Goal: Task Accomplishment & Management: Use online tool/utility

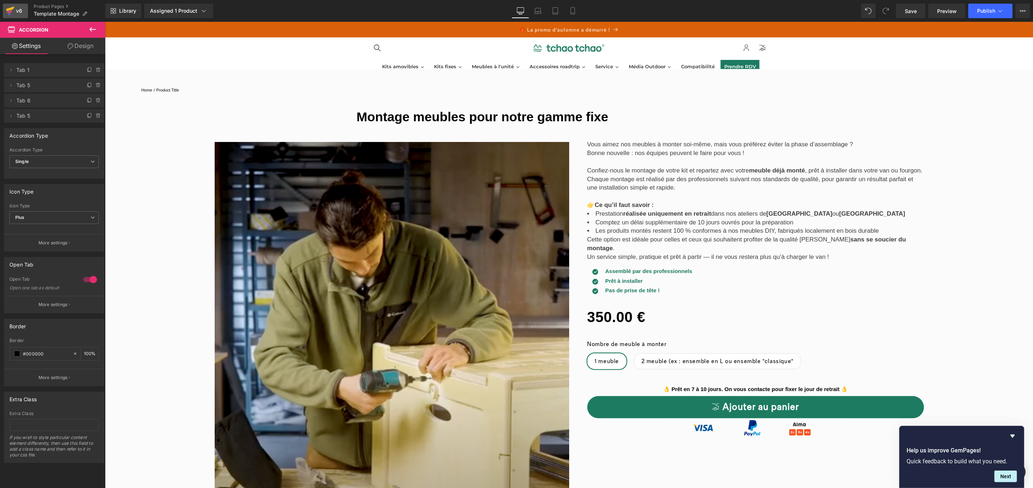
click at [11, 16] on icon at bounding box center [10, 11] width 9 height 18
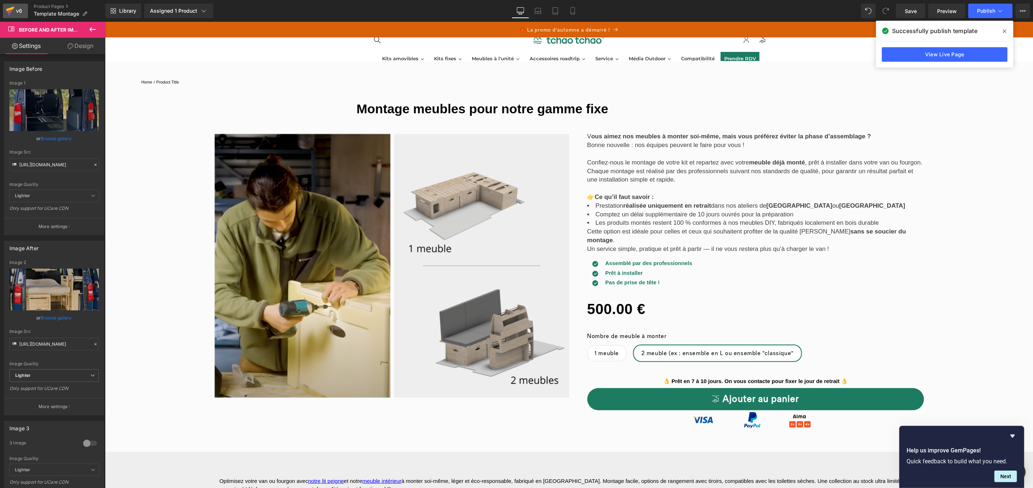
click at [15, 8] on div "v6" at bounding box center [19, 10] width 9 height 9
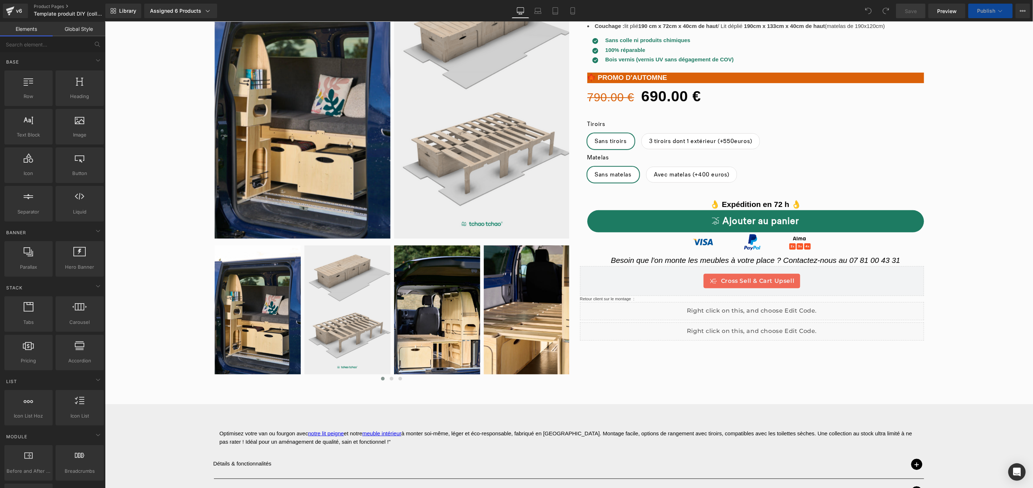
scroll to position [125, 0]
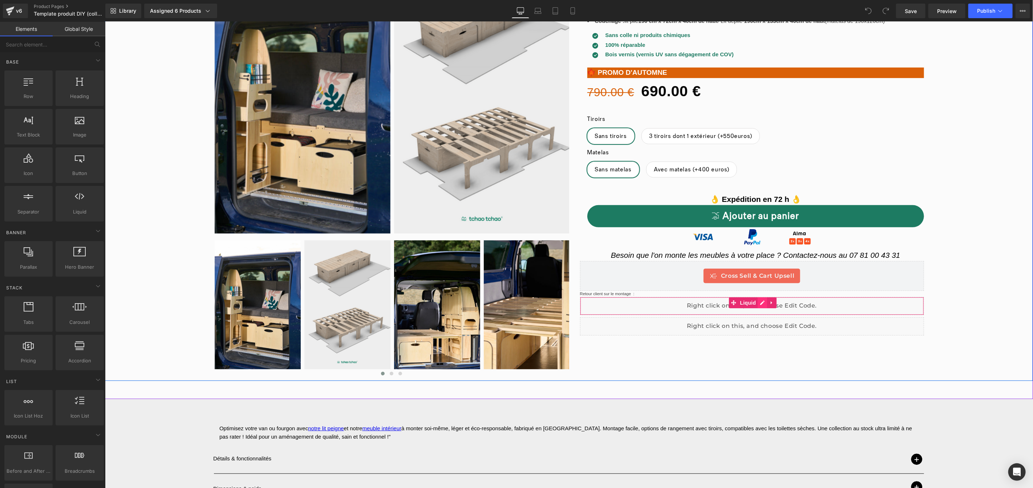
click at [757, 304] on div "Liquid" at bounding box center [752, 306] width 344 height 18
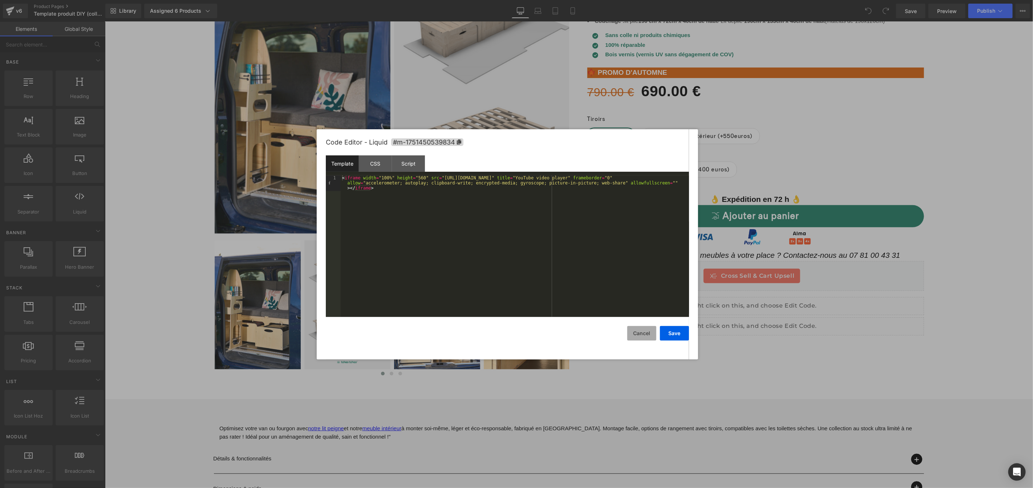
click at [639, 332] on button "Cancel" at bounding box center [641, 333] width 29 height 15
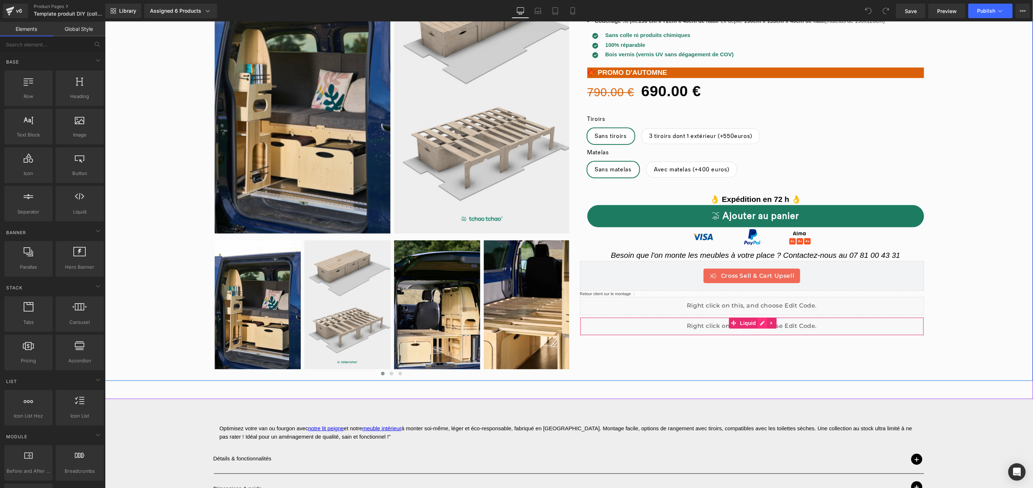
click at [760, 323] on div "Liquid" at bounding box center [752, 326] width 344 height 18
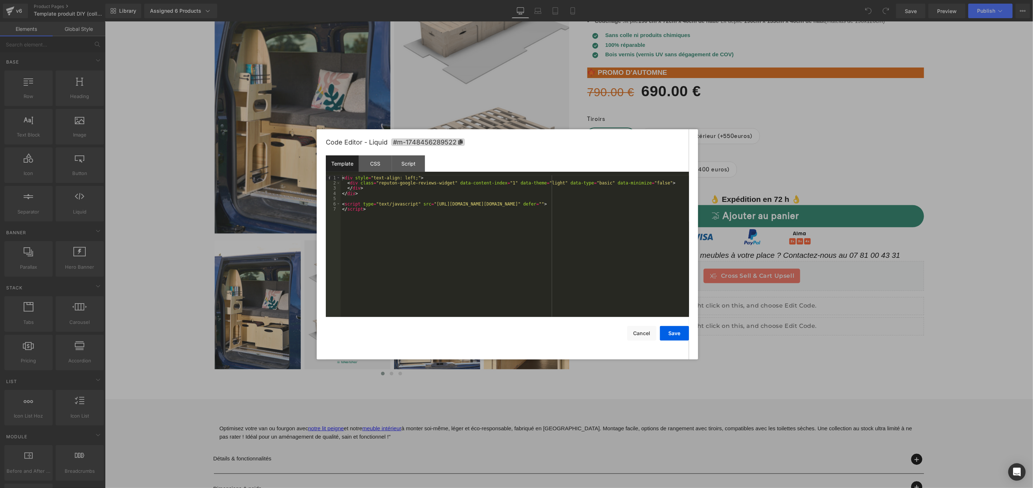
drag, startPoint x: 782, startPoint y: 277, endPoint x: 675, endPoint y: 258, distance: 109.2
click at [782, 277] on div at bounding box center [516, 244] width 1033 height 488
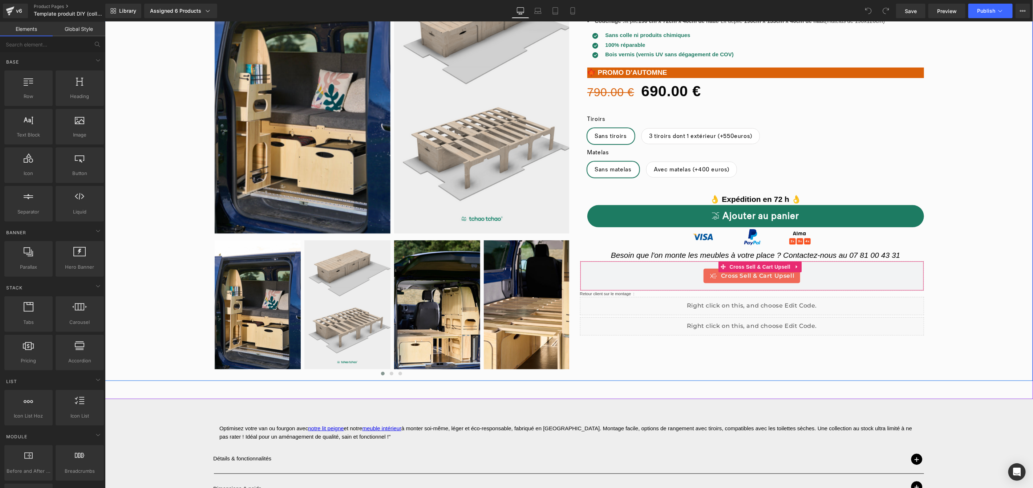
click at [770, 274] on span "Cross Sell & Cart Upsell" at bounding box center [757, 275] width 73 height 9
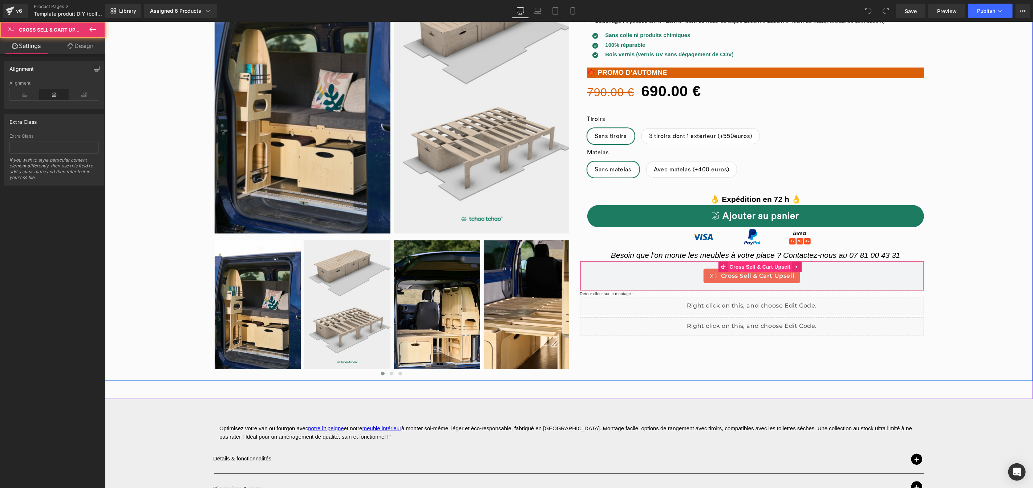
click at [772, 265] on span "Cross Sell & Cart Upsell" at bounding box center [760, 266] width 64 height 11
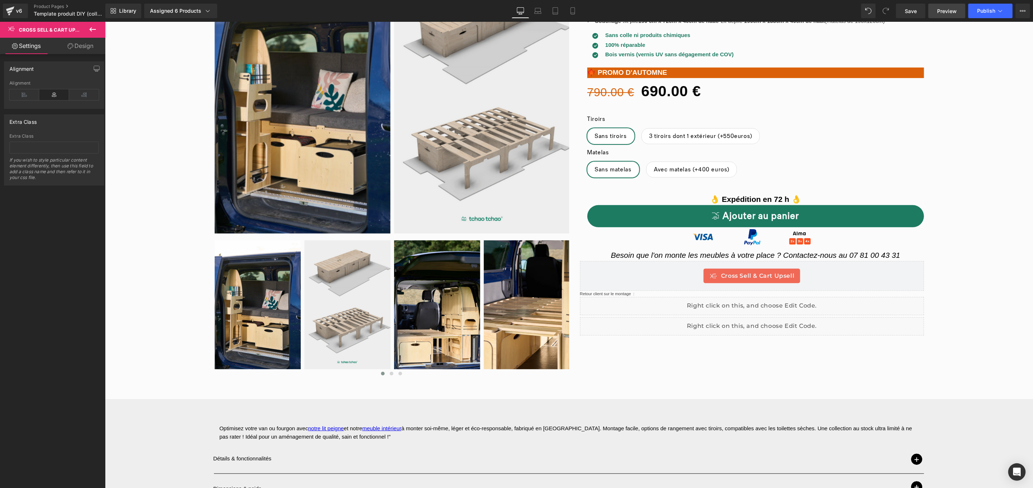
click at [955, 8] on span "Preview" at bounding box center [947, 11] width 20 height 8
click at [777, 218] on span "(P) Cart Button" at bounding box center [765, 215] width 41 height 11
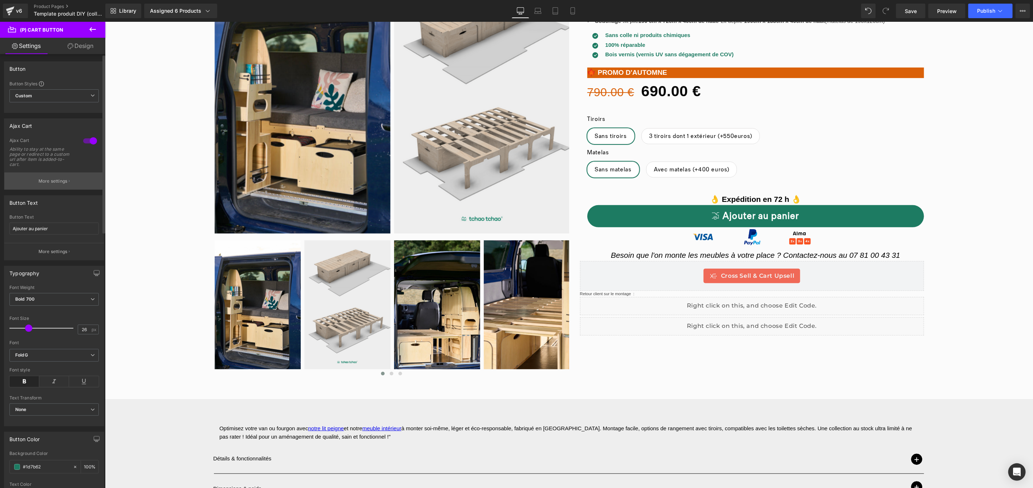
click at [58, 182] on p "More settings" at bounding box center [53, 181] width 29 height 7
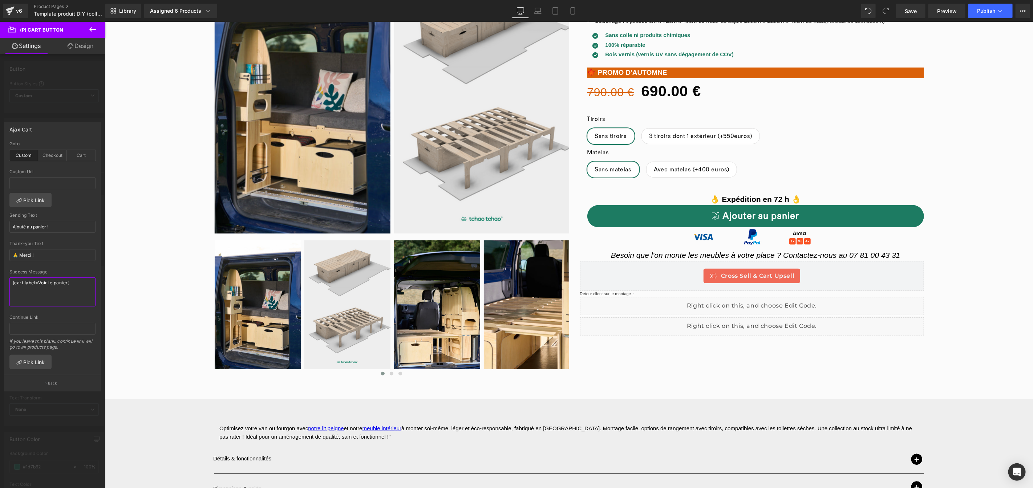
click at [86, 287] on textarea "[cart label=Voir le panier]" at bounding box center [52, 292] width 86 height 29
click at [46, 155] on div "Checkout" at bounding box center [52, 155] width 29 height 11
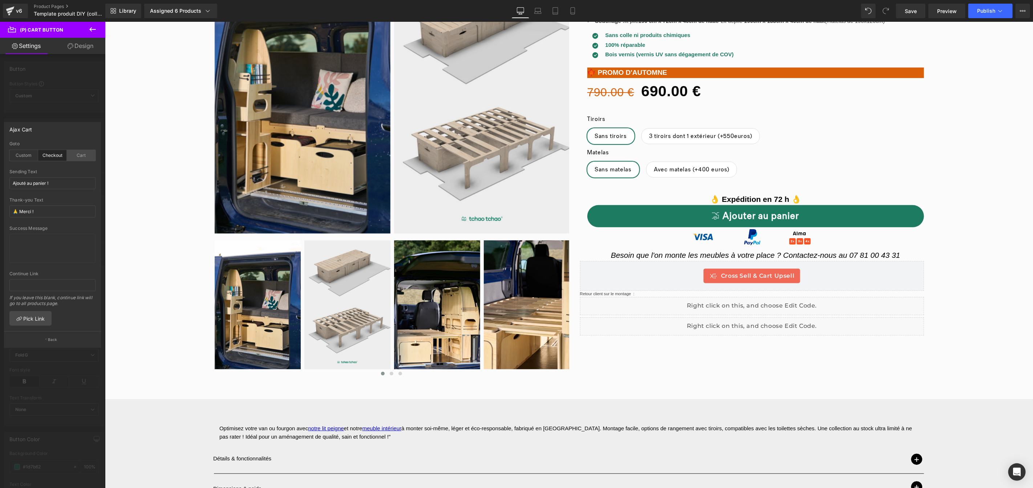
click at [84, 158] on div "Cart" at bounding box center [81, 155] width 29 height 11
click at [57, 159] on div "Checkout" at bounding box center [52, 155] width 29 height 11
click at [24, 161] on div "Goto Custom Checkout Cart" at bounding box center [52, 155] width 86 height 28
click at [24, 157] on div "Custom" at bounding box center [23, 155] width 29 height 11
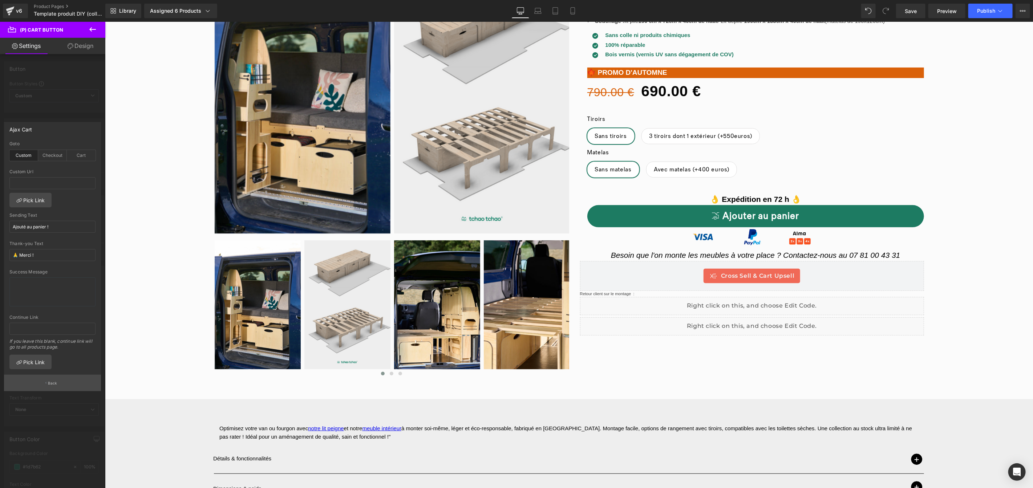
click at [75, 383] on button "Back" at bounding box center [52, 383] width 97 height 16
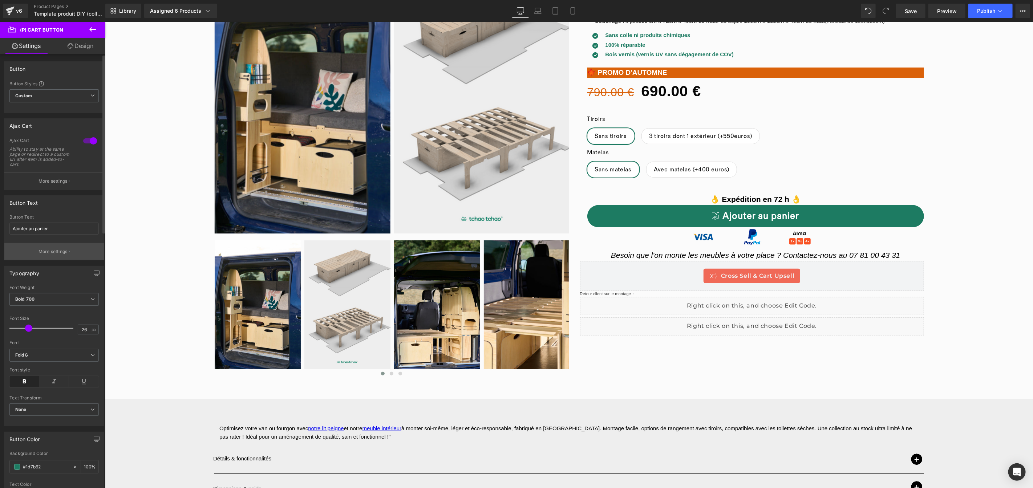
click at [51, 251] on p "More settings" at bounding box center [53, 251] width 29 height 7
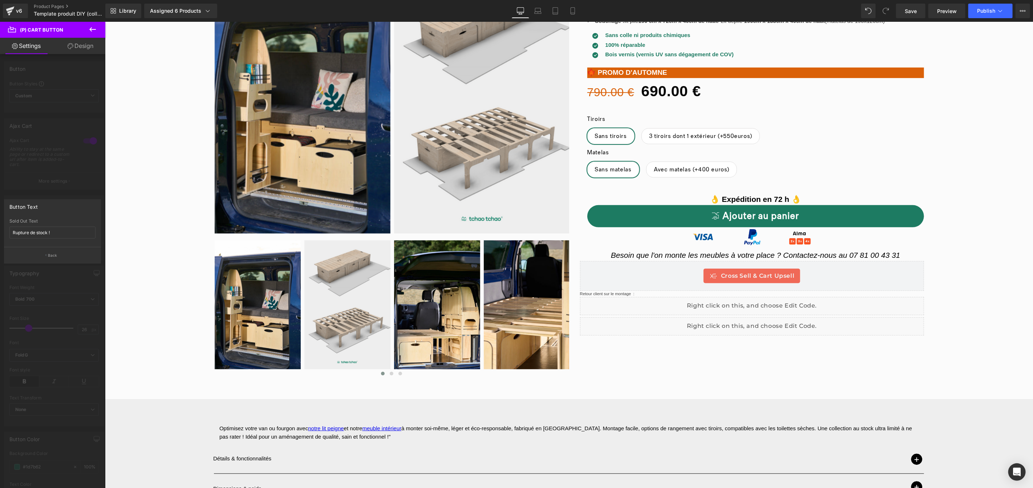
click at [67, 304] on div at bounding box center [52, 257] width 105 height 470
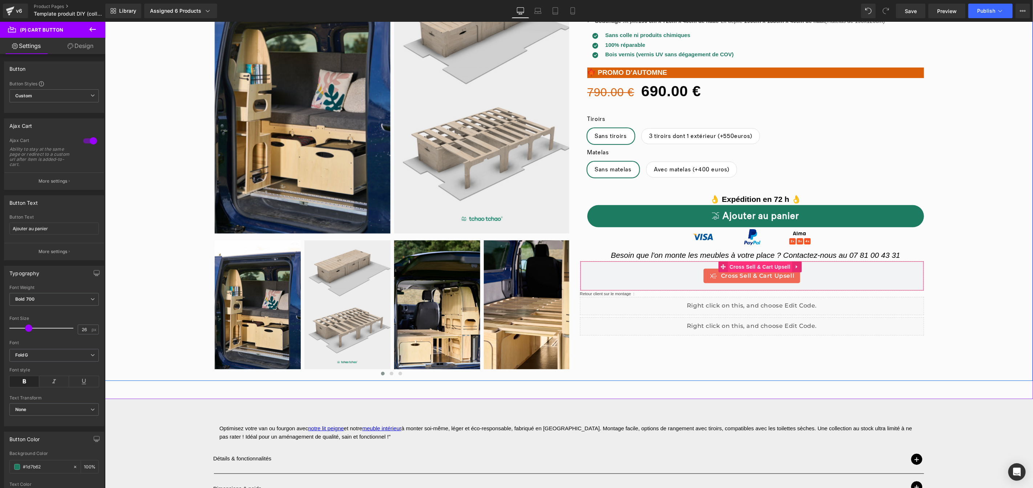
click at [761, 267] on span "Cross Sell & Cart Upsell" at bounding box center [760, 266] width 64 height 11
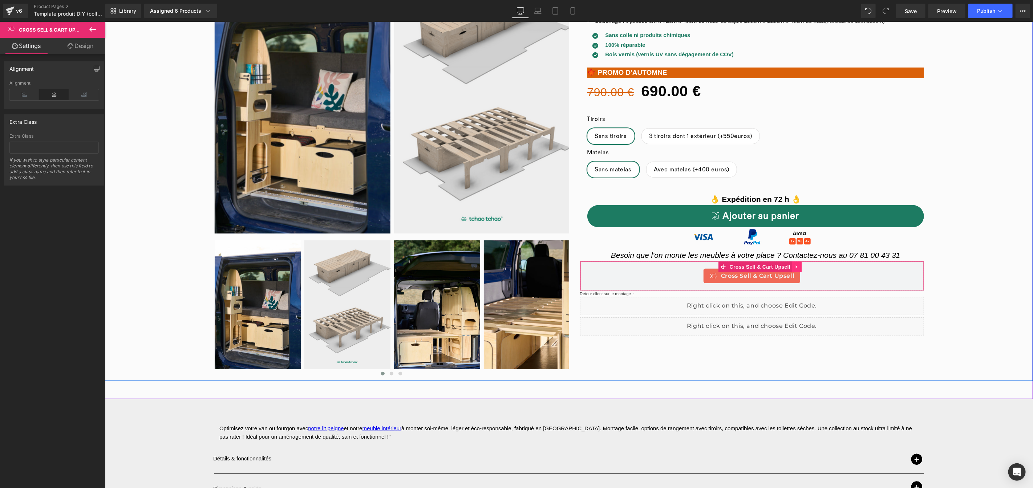
click at [797, 266] on link at bounding box center [796, 266] width 9 height 11
click at [753, 280] on div "Cross Sell & Cart Upsell" at bounding box center [751, 275] width 97 height 15
click at [749, 266] on span "Cross Sell & Cart Upsell" at bounding box center [760, 267] width 64 height 11
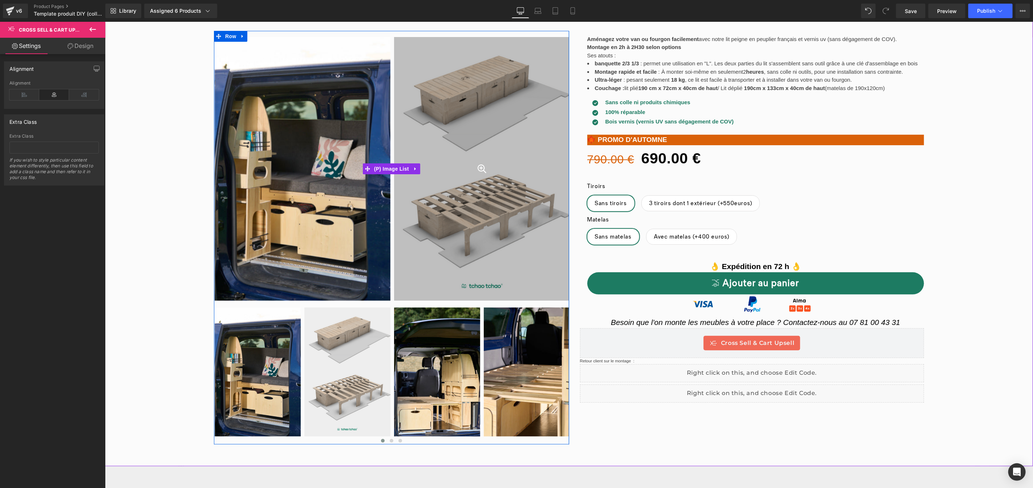
scroll to position [60, 0]
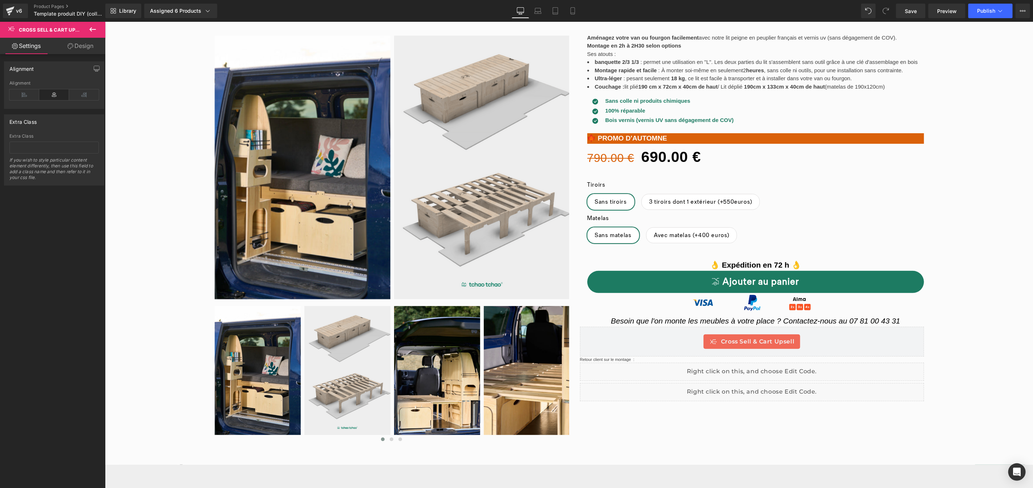
click at [94, 25] on icon at bounding box center [92, 29] width 9 height 9
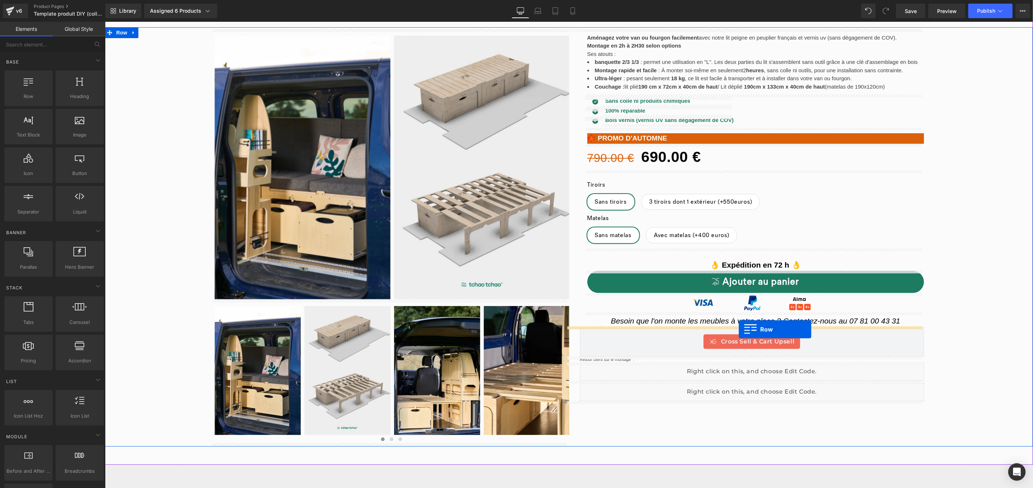
drag, startPoint x: 133, startPoint y: 116, endPoint x: 739, endPoint y: 329, distance: 641.7
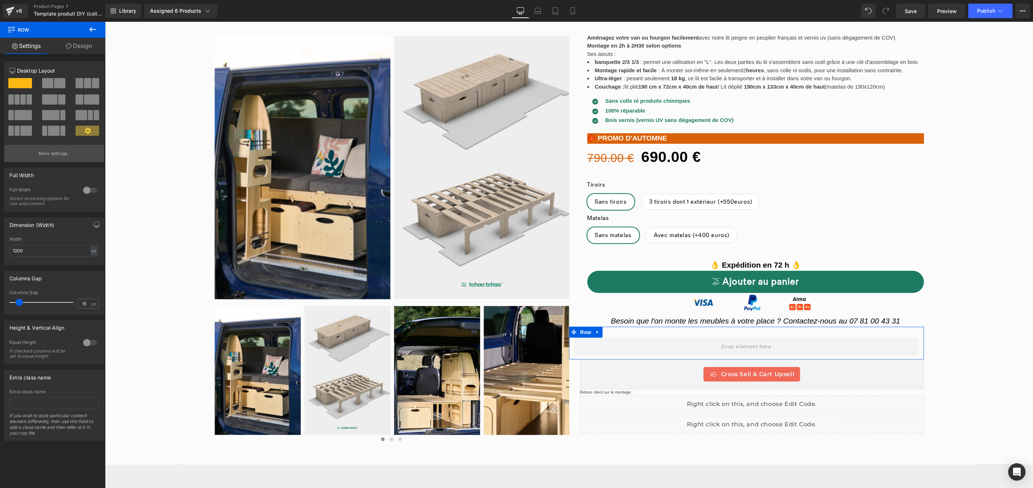
click at [52, 151] on p "More settings" at bounding box center [53, 153] width 29 height 7
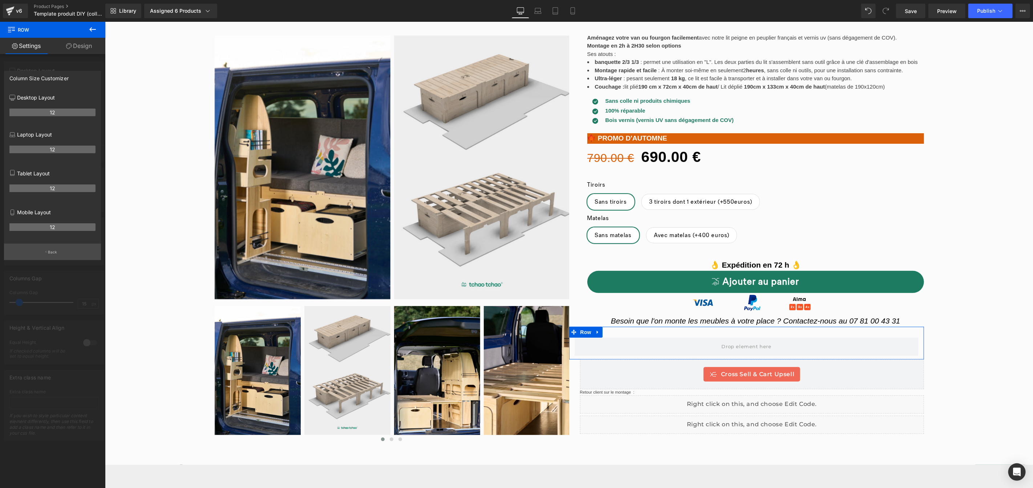
click at [53, 254] on p "Back" at bounding box center [52, 252] width 9 height 5
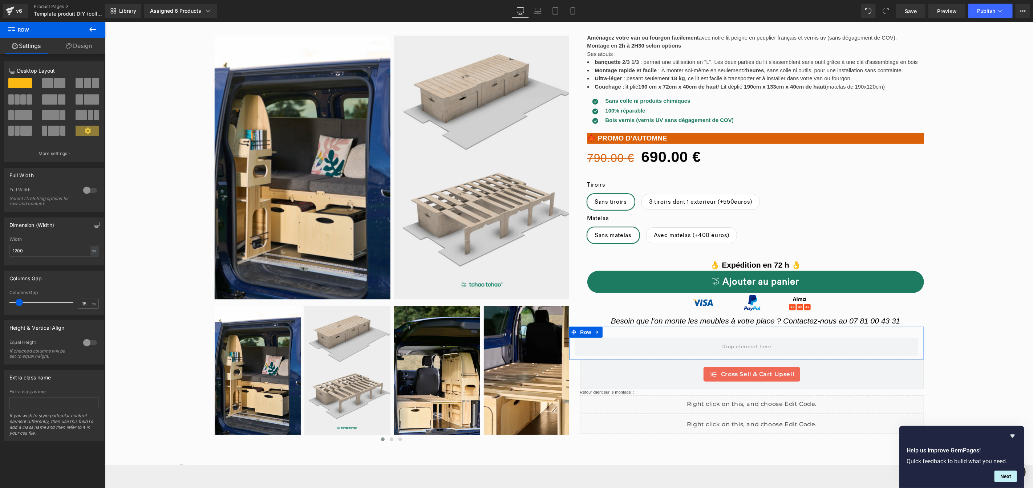
click at [90, 49] on link "Design" at bounding box center [79, 46] width 53 height 16
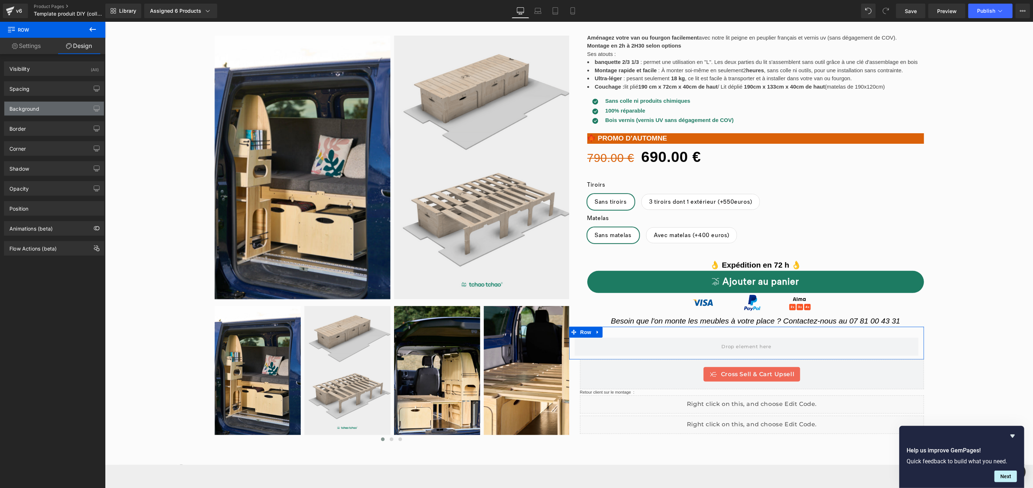
click at [48, 111] on div "Background" at bounding box center [54, 109] width 100 height 14
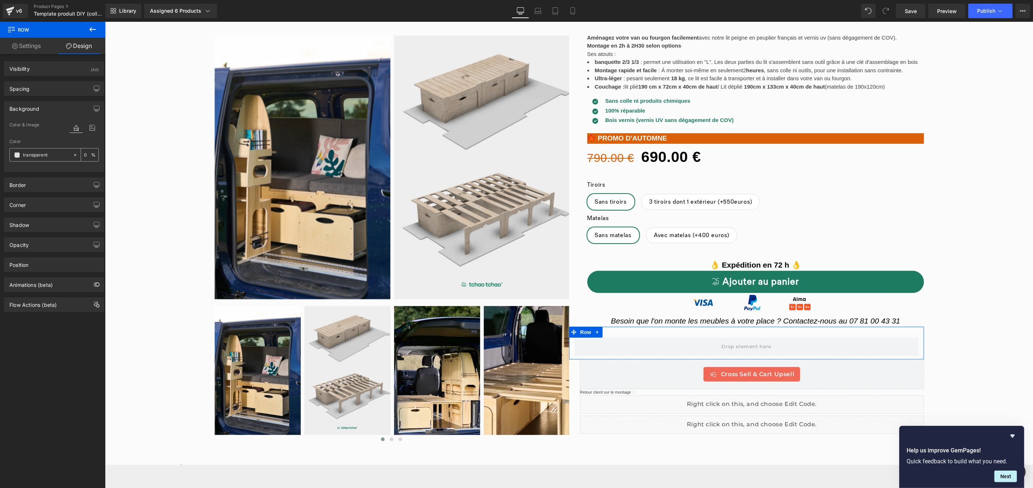
click at [29, 154] on input "transparent" at bounding box center [46, 155] width 46 height 8
click at [17, 155] on span at bounding box center [17, 155] width 6 height 6
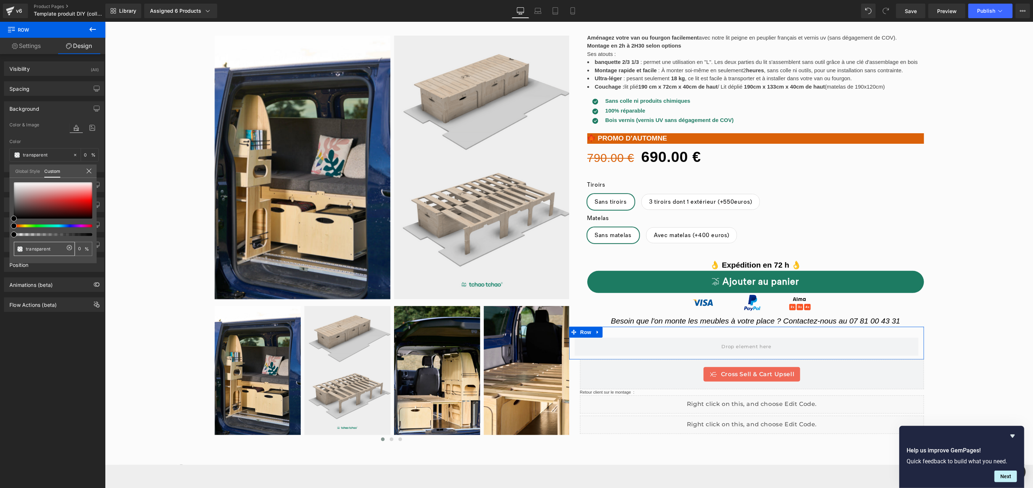
click at [66, 248] on icon at bounding box center [69, 248] width 6 height 6
type input "none"
click at [58, 249] on input "none" at bounding box center [45, 249] width 39 height 8
type input "A"
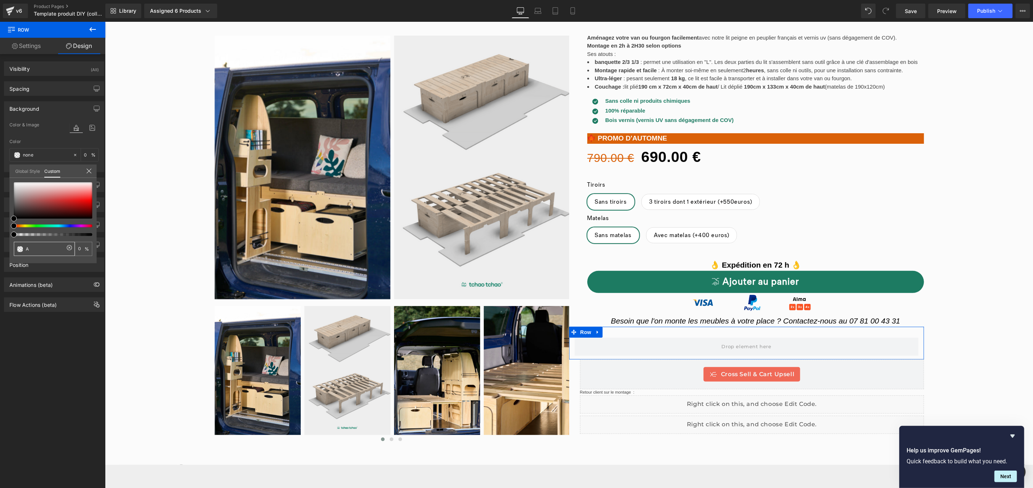
type input "A"
type input "AF"
type input "AF5"
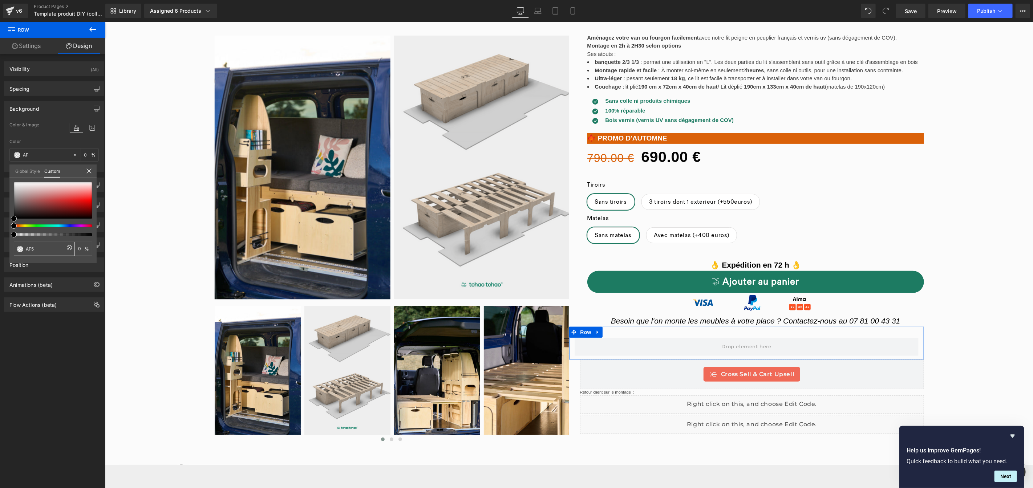
type input "100"
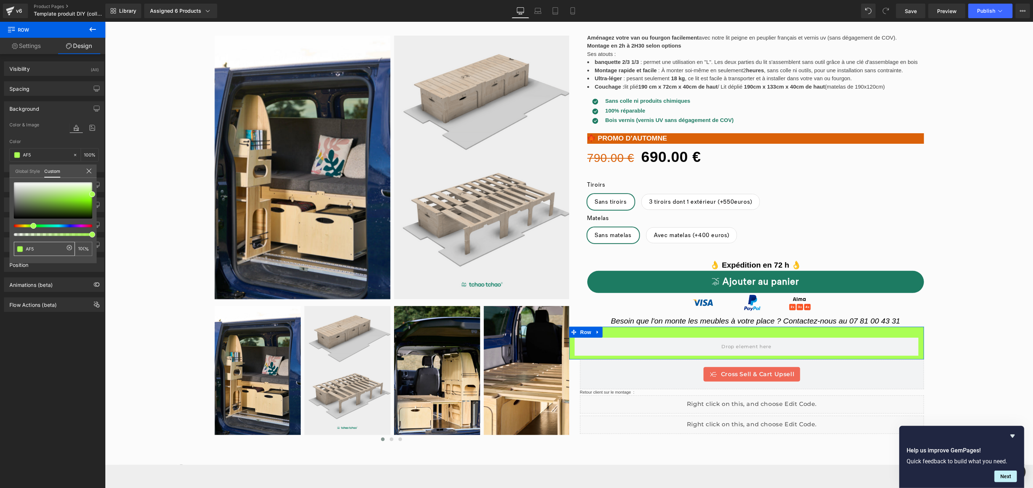
type input "AF5E"
type input "93"
type input "AF5EF"
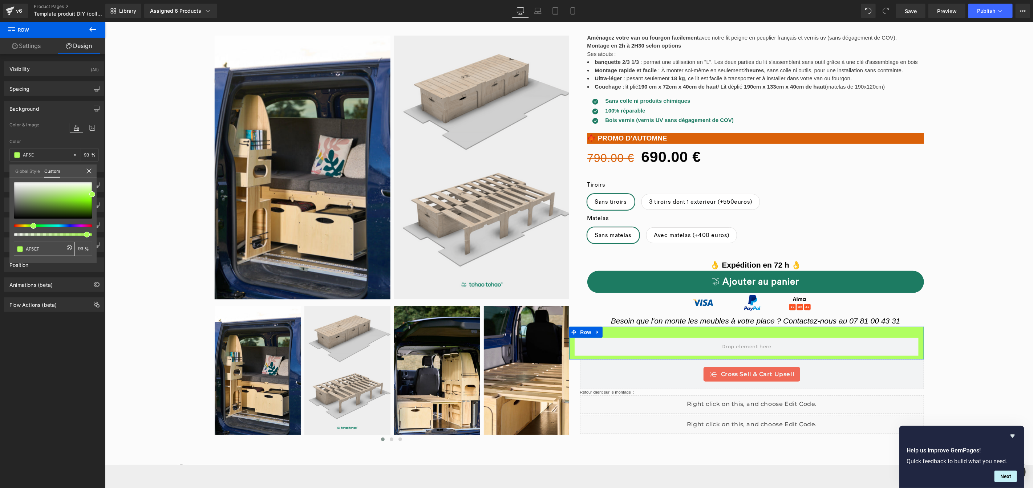
type input "AF5EF"
type input "0"
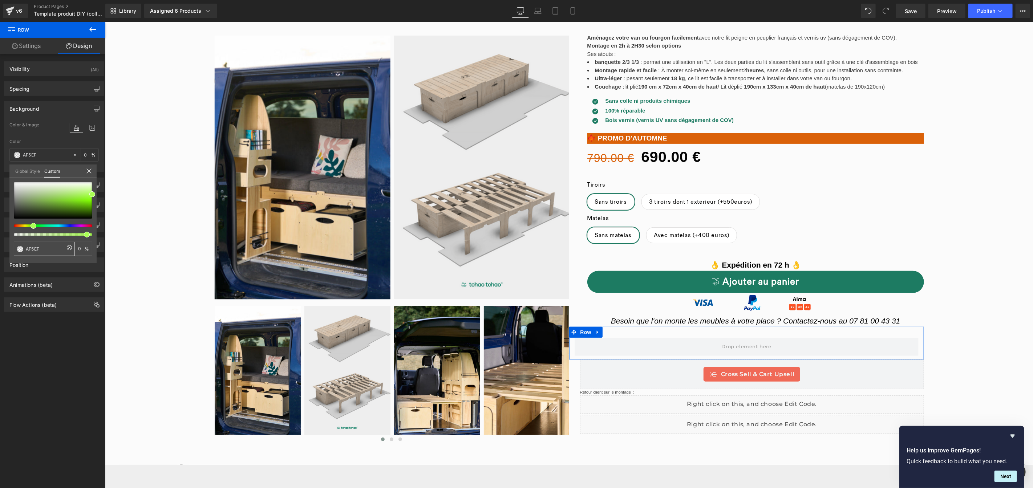
type input "AF5E"
type input "93"
type input "AF5"
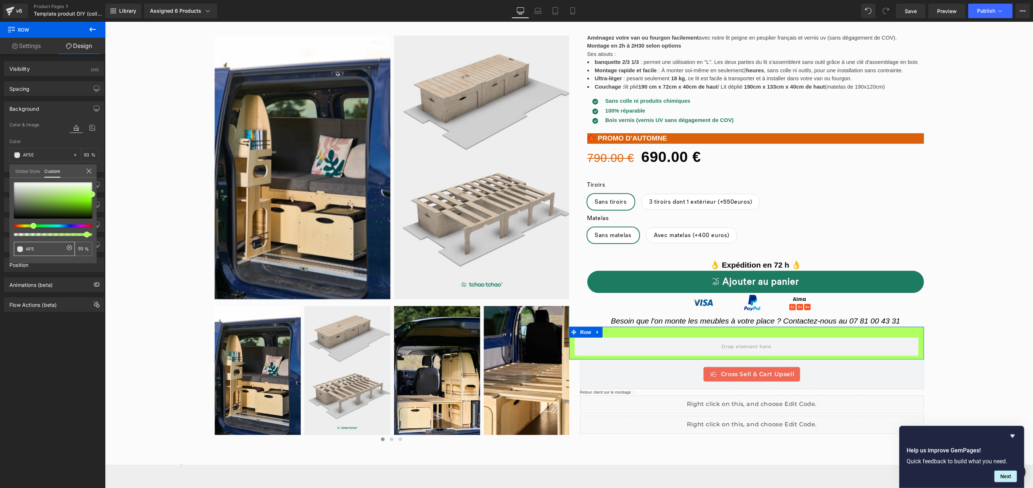
type input "AF5"
type input "100"
type input "AF"
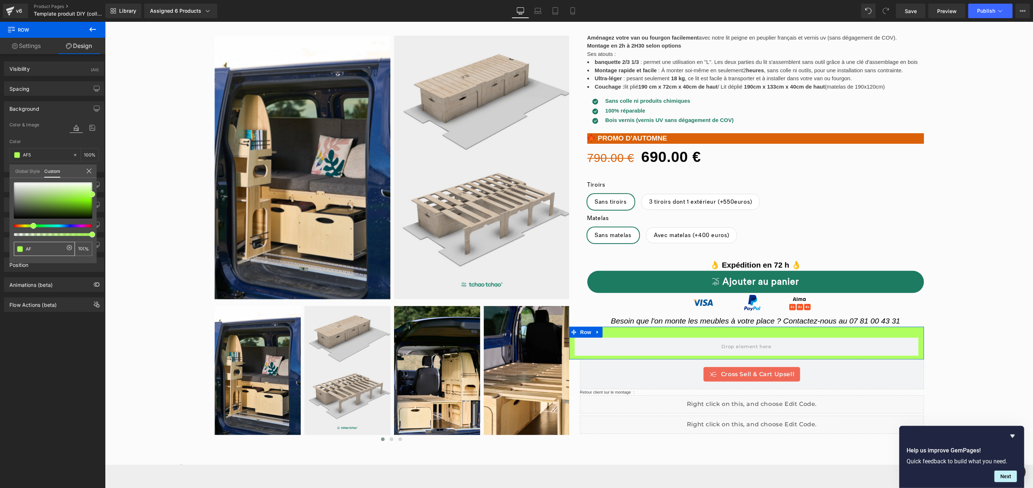
type input "0"
type input "A"
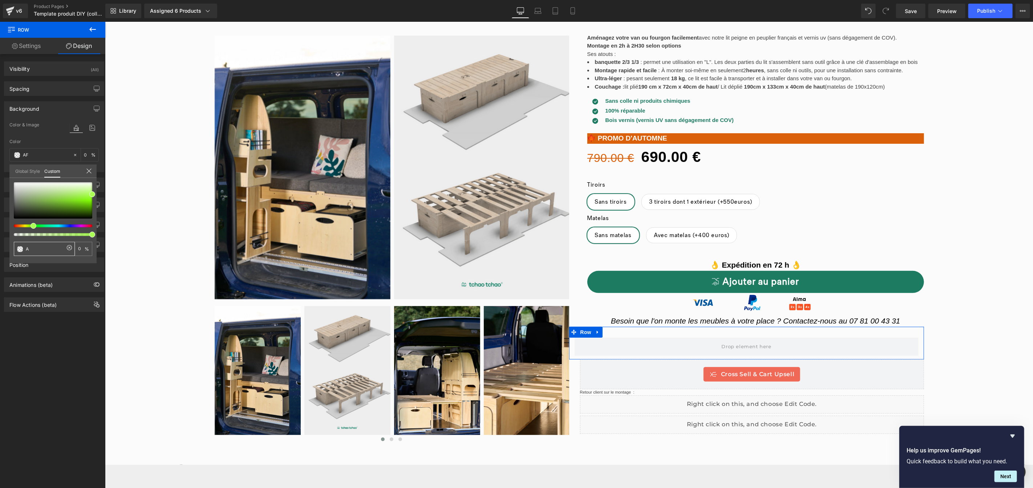
type input "A"
type input "F"
type input "FA"
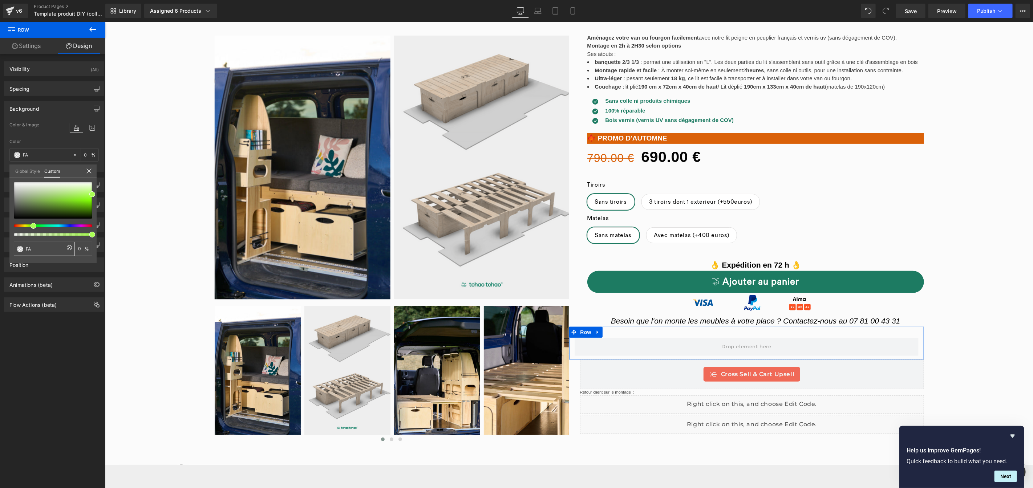
type input "FAF"
type input "100"
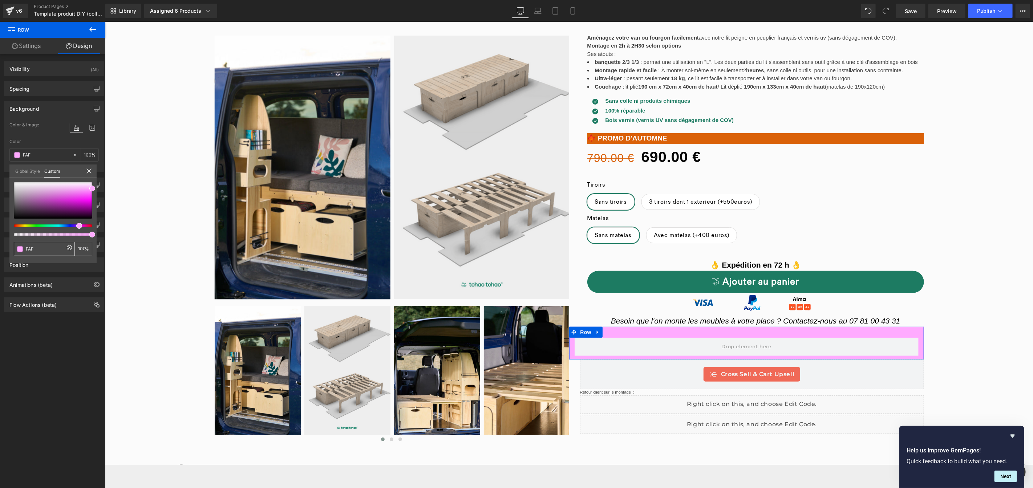
type input "FAF5"
type input "33"
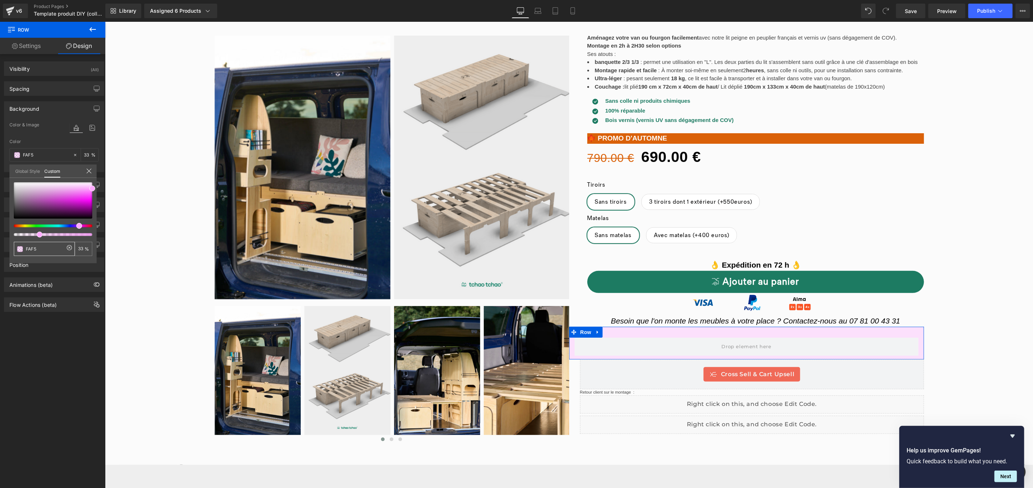
type input "FAF5E"
type input "0"
type input "FAF5EF"
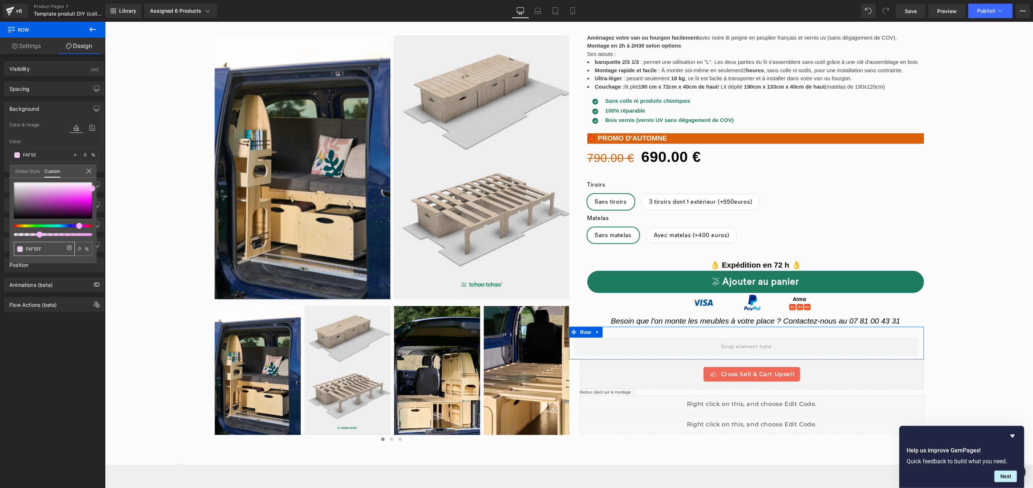
type input "FAF5EF"
type input "100"
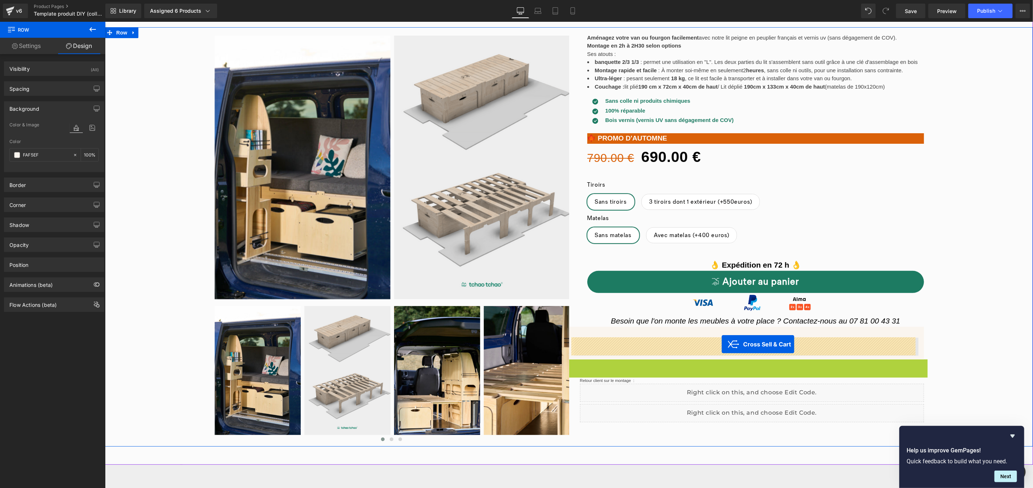
drag, startPoint x: 721, startPoint y: 366, endPoint x: 721, endPoint y: 344, distance: 22.2
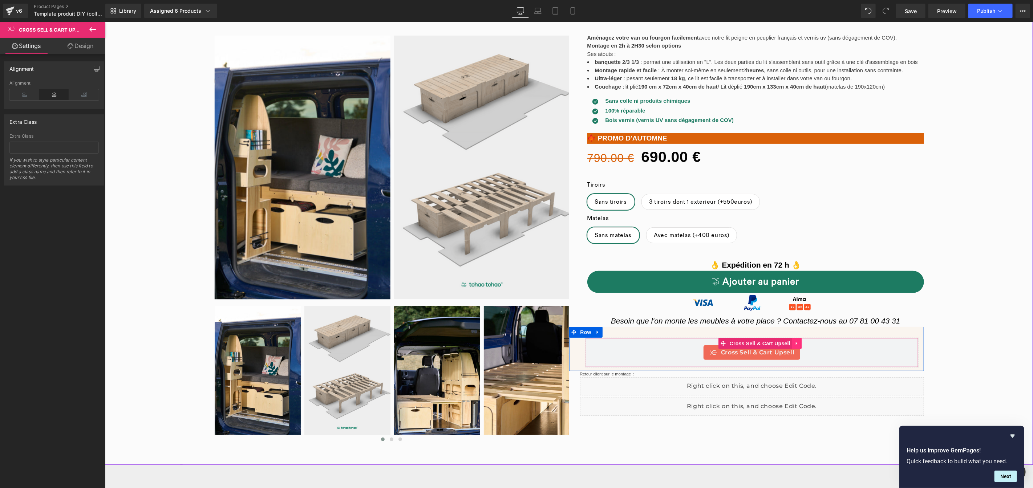
click at [796, 344] on icon at bounding box center [796, 342] width 5 height 5
click at [771, 356] on span "Cross Sell & Cart Upsell" at bounding box center [757, 352] width 73 height 9
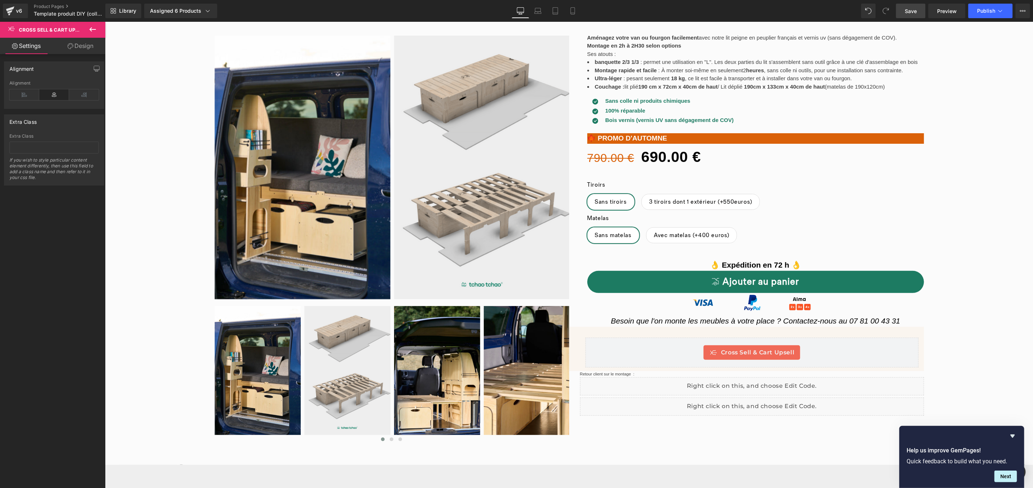
click at [911, 16] on link "Save" at bounding box center [910, 11] width 29 height 15
click at [941, 9] on span "Preview" at bounding box center [947, 11] width 20 height 8
click at [984, 15] on button "Publish" at bounding box center [990, 11] width 44 height 15
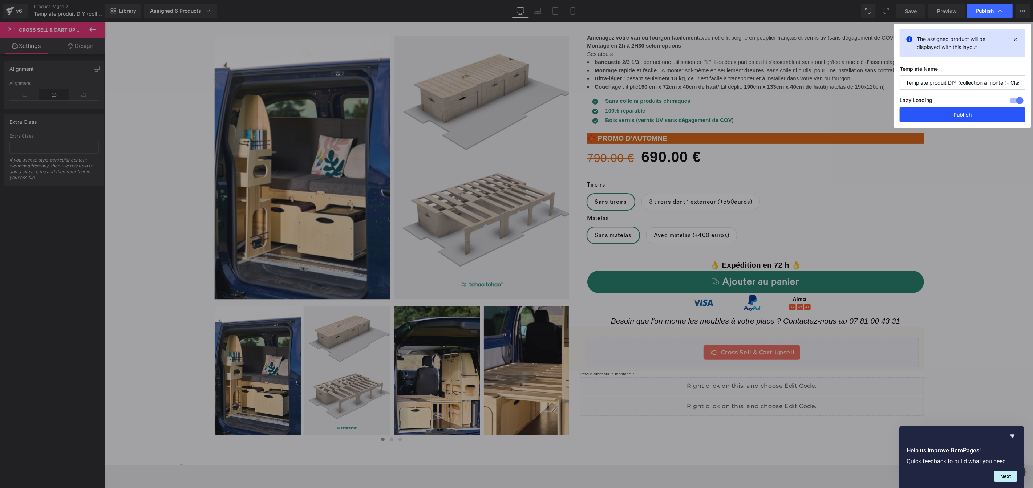
click at [973, 119] on button "Publish" at bounding box center [963, 115] width 126 height 15
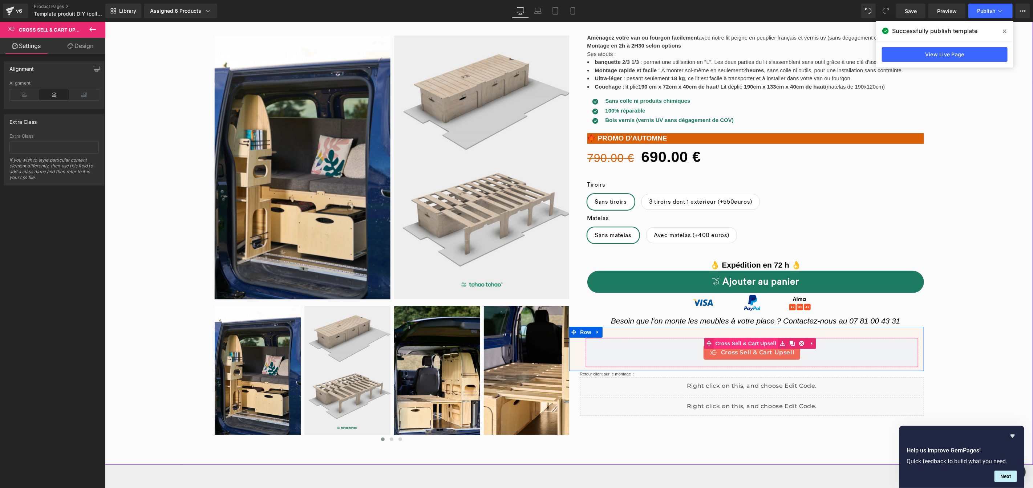
click at [733, 344] on div "Cross Sell & Cart Upsell Cross Sell & Cart Upsell" at bounding box center [751, 352] width 333 height 30
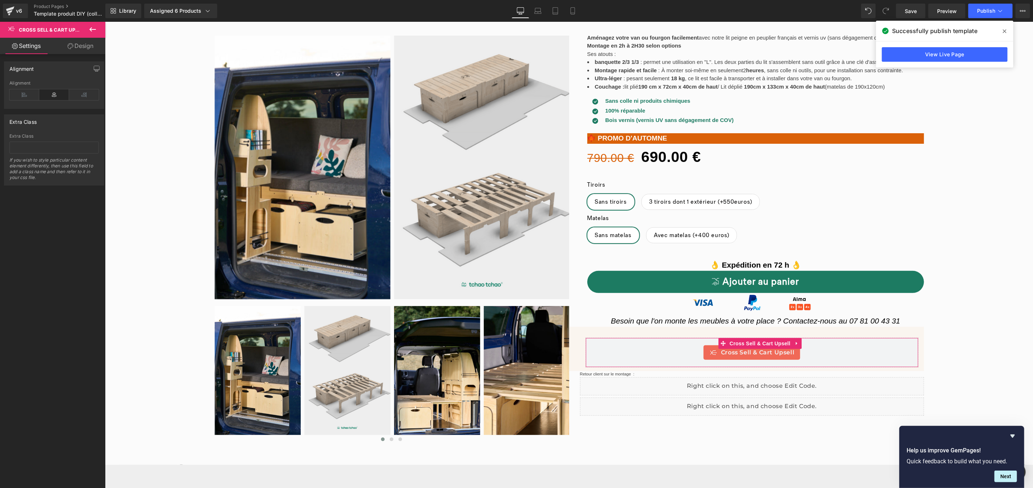
click at [83, 46] on link "Design" at bounding box center [80, 46] width 53 height 16
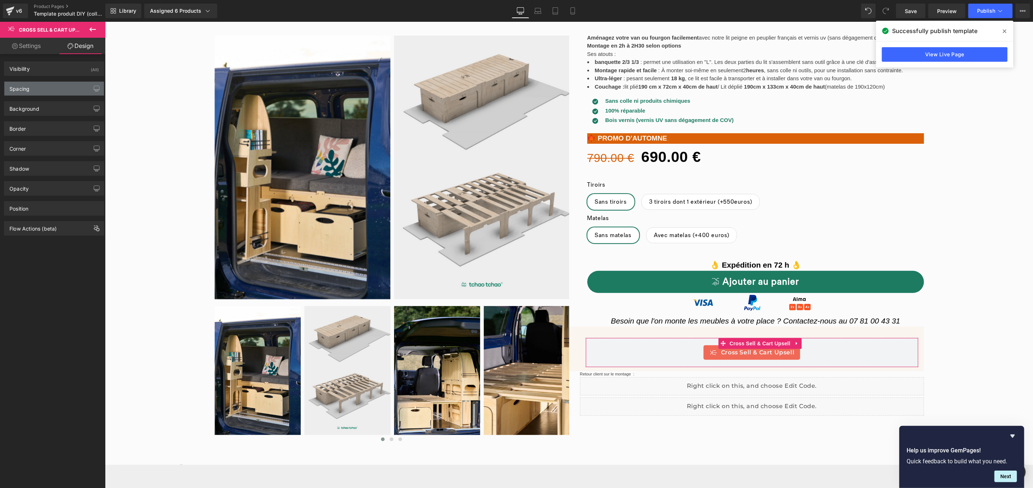
click at [61, 90] on div "Spacing" at bounding box center [54, 89] width 100 height 14
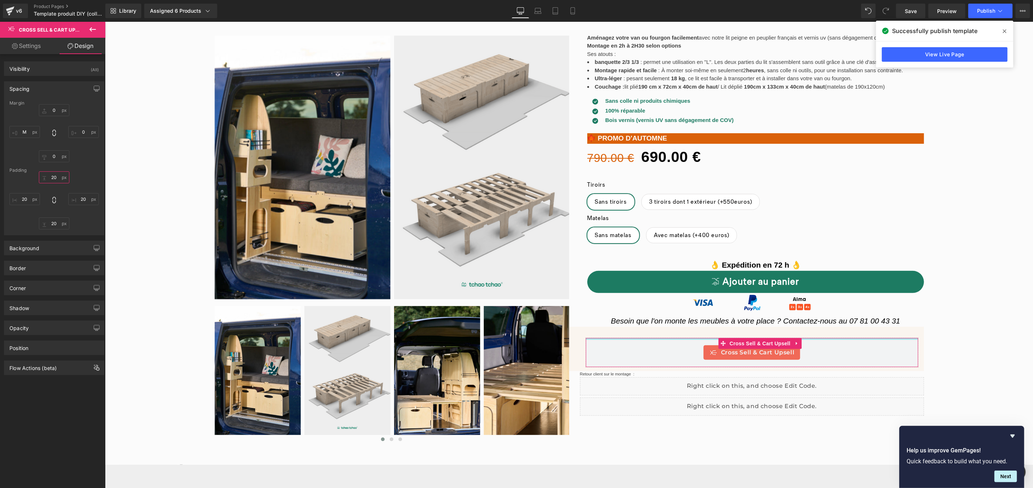
click at [49, 177] on input "20" at bounding box center [54, 177] width 31 height 12
type input "XS"
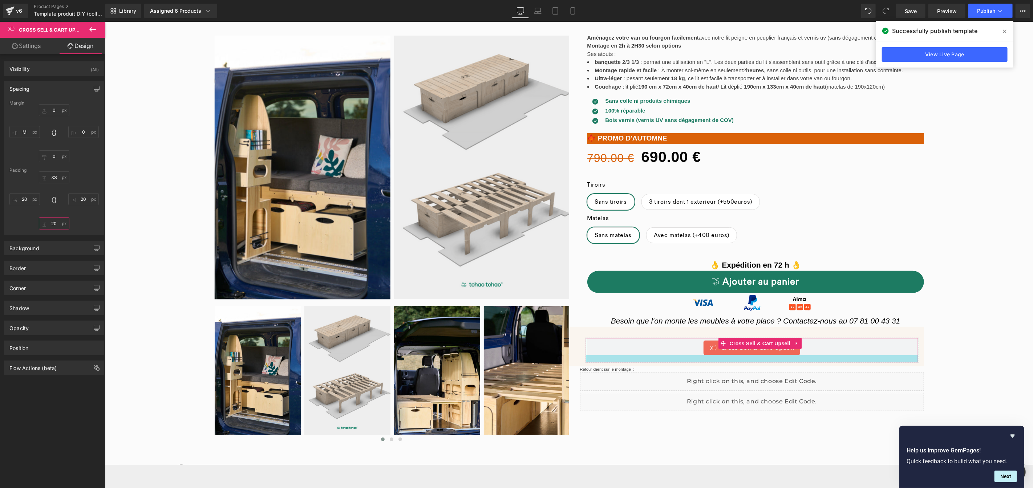
click at [51, 224] on input "20" at bounding box center [54, 224] width 31 height 12
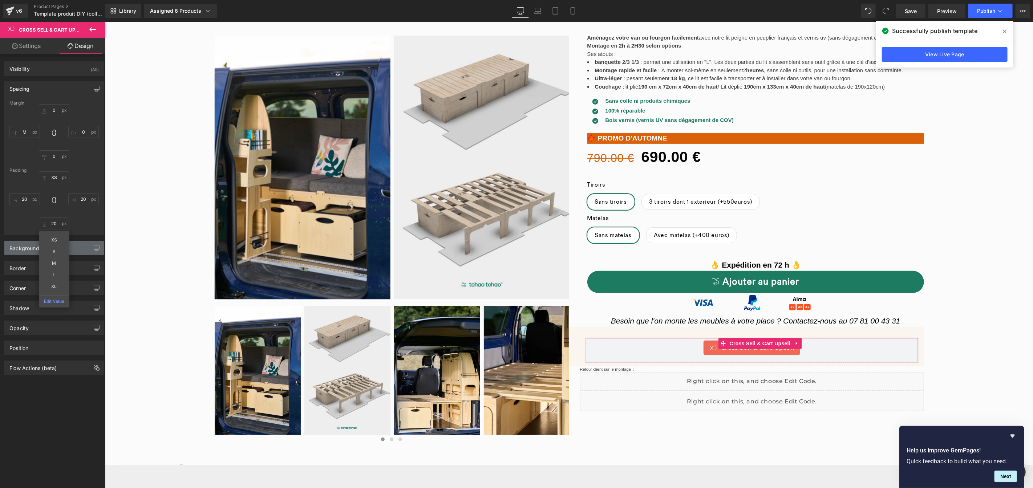
type input "XS"
click at [23, 201] on input "20" at bounding box center [24, 199] width 31 height 12
type input "XS"
click at [79, 199] on input "20" at bounding box center [83, 199] width 31 height 12
type input "XS"
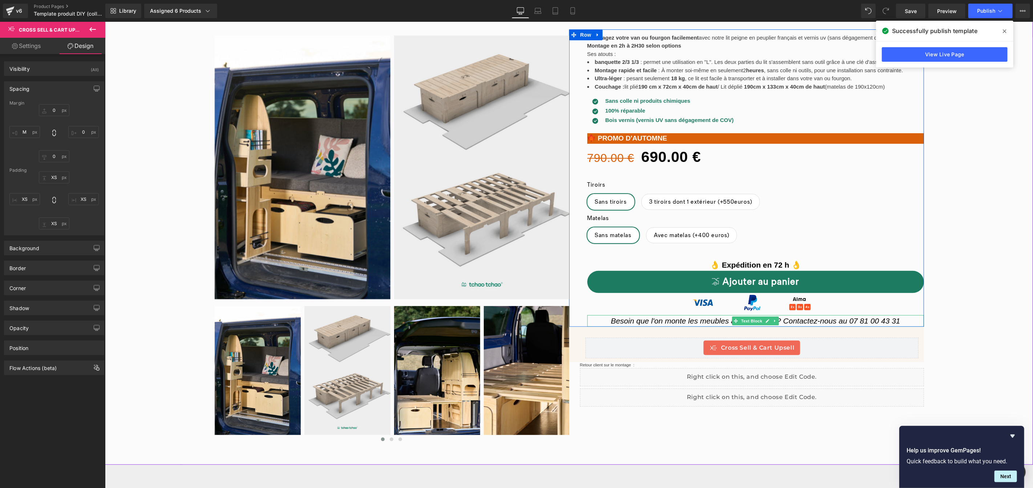
click at [818, 319] on icon "Besoin que l'on monte les meubles à votre place ? Contactez-nous au 07 81 00 43…" at bounding box center [756, 320] width 290 height 8
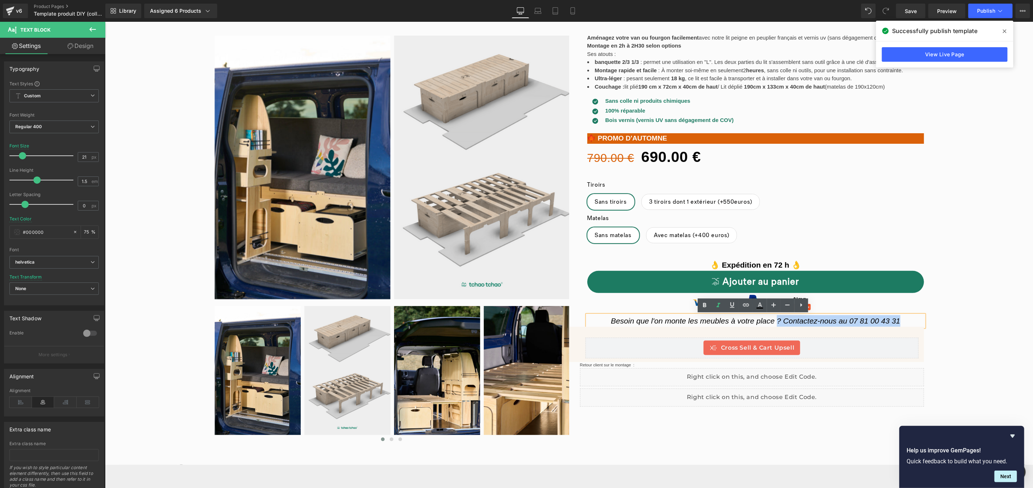
drag, startPoint x: 901, startPoint y: 320, endPoint x: 775, endPoint y: 318, distance: 126.1
click at [775, 318] on p "Besoin que l'on monte les meubles à votre place ? Contactez-nous au 07 81 00 43…" at bounding box center [755, 321] width 337 height 12
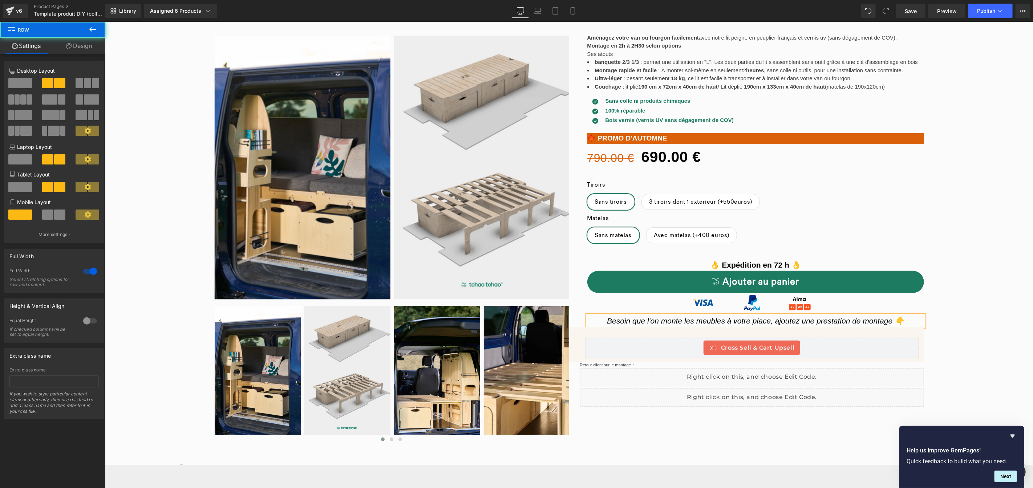
click at [965, 333] on div "‹" at bounding box center [569, 237] width 928 height 420
click at [989, 13] on span "Publish" at bounding box center [986, 11] width 18 height 6
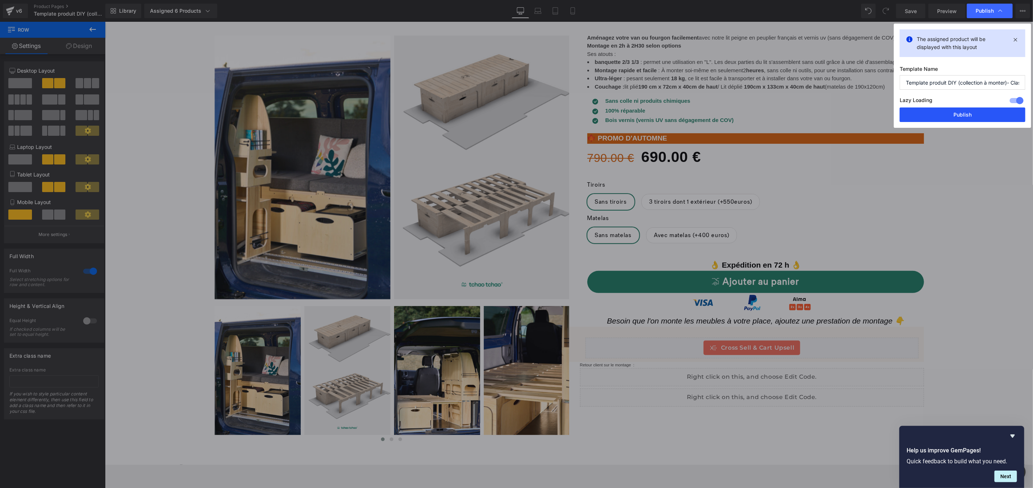
click at [959, 114] on button "Publish" at bounding box center [963, 115] width 126 height 15
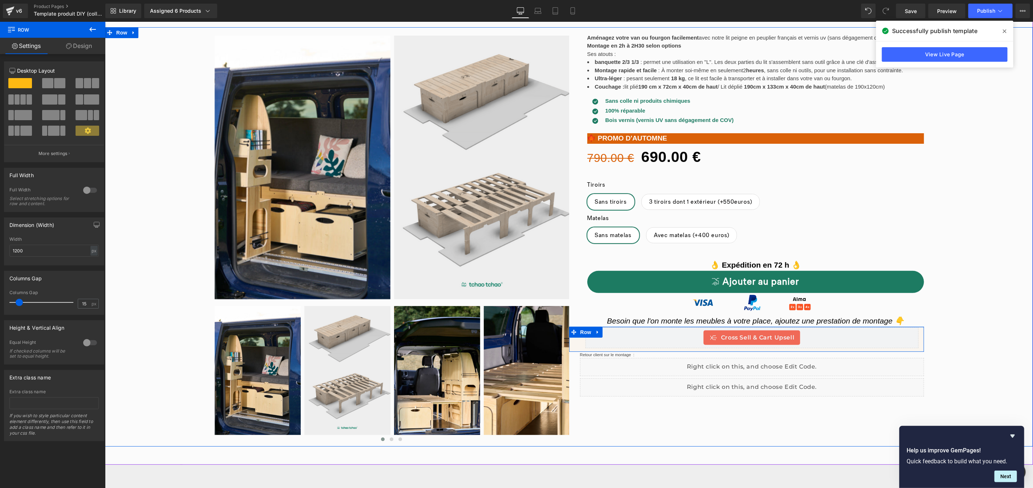
drag, startPoint x: 671, startPoint y: 335, endPoint x: 669, endPoint y: 324, distance: 10.3
click at [669, 324] on div "Aménagez votre van ou fourgon facilement avec notre lit peigne en peuplier fran…" at bounding box center [746, 212] width 355 height 367
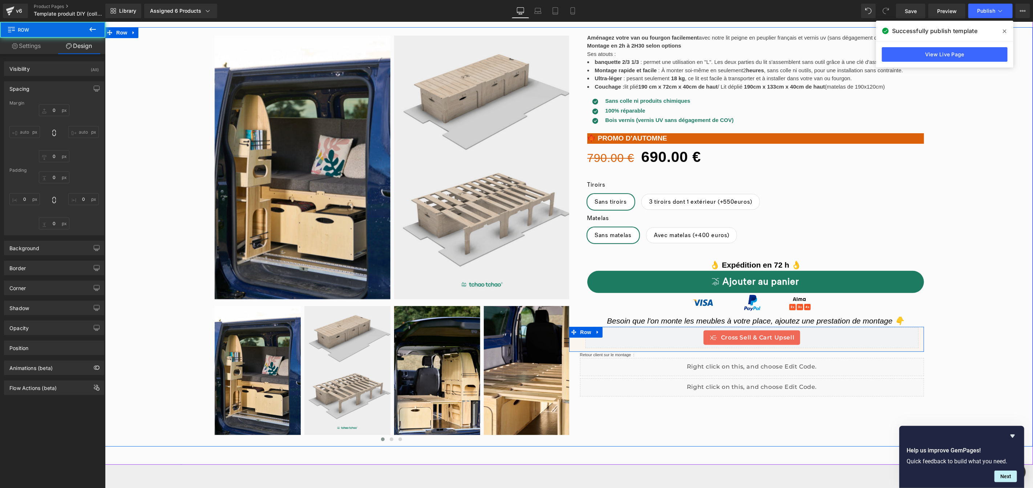
type input "0"
type input "2"
type input "0"
type input "10"
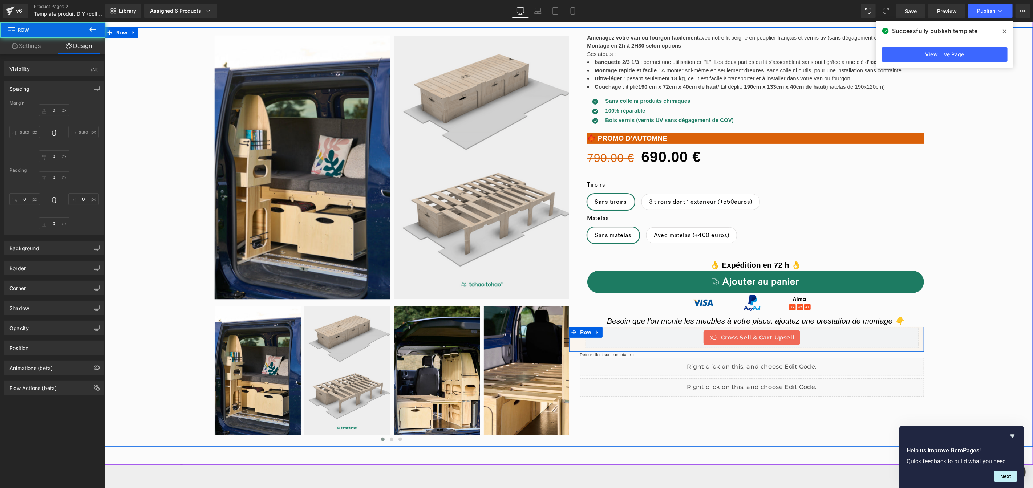
type input "0"
type input "0px"
click at [676, 346] on div "Cross Sell & Cart Upsell Cross Sell & Cart Upsell Row" at bounding box center [746, 337] width 355 height 21
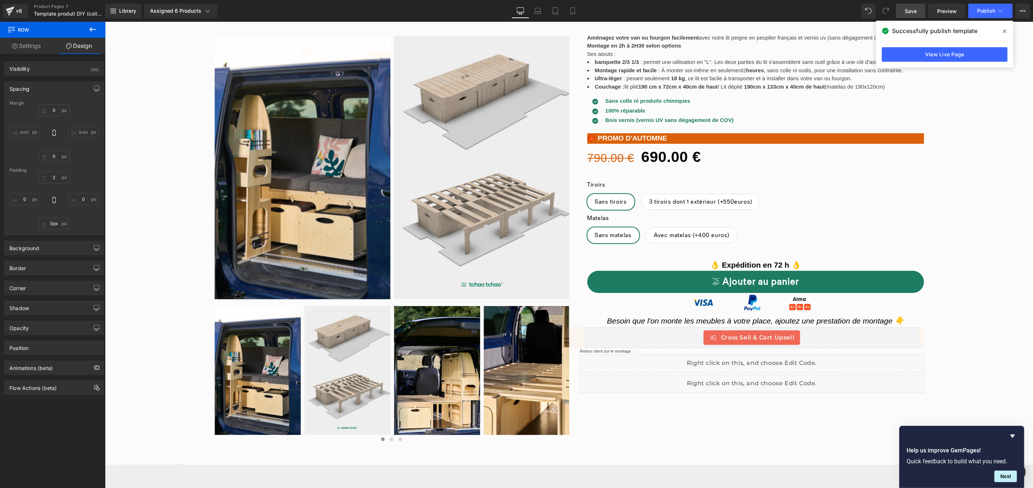
click at [911, 15] on link "Save" at bounding box center [910, 11] width 29 height 15
click at [980, 11] on span "Publish" at bounding box center [986, 11] width 18 height 6
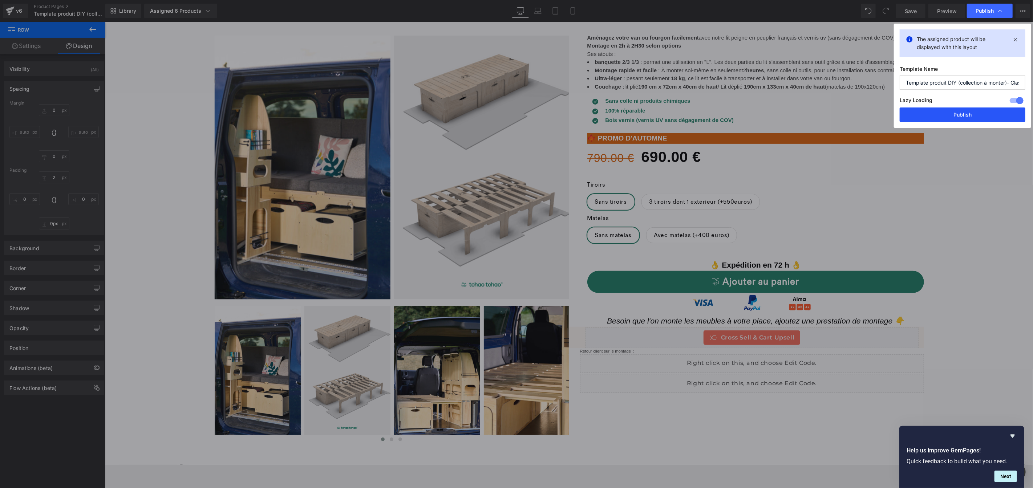
click at [928, 121] on button "Publish" at bounding box center [963, 115] width 126 height 15
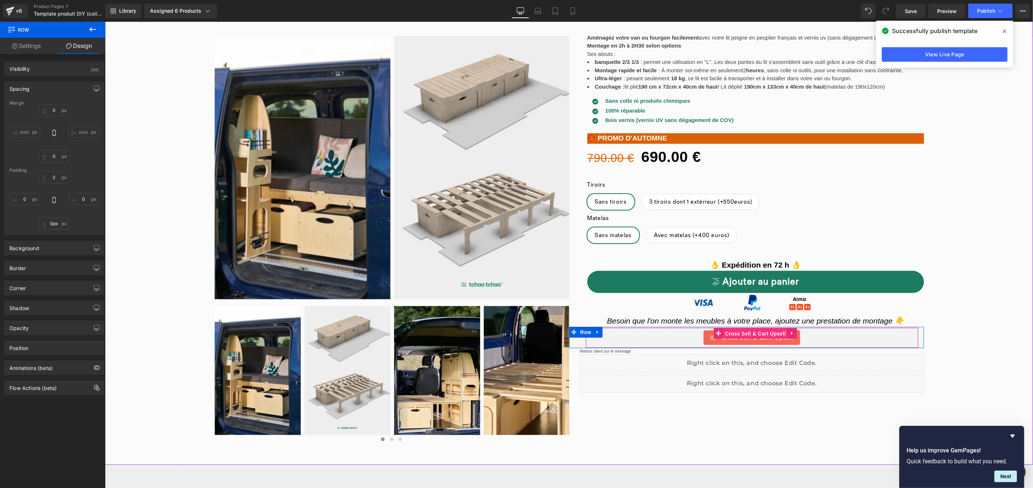
click at [748, 335] on div "Cross Sell & Cart Upsell Cross Sell & Cart Upsell" at bounding box center [751, 337] width 333 height 21
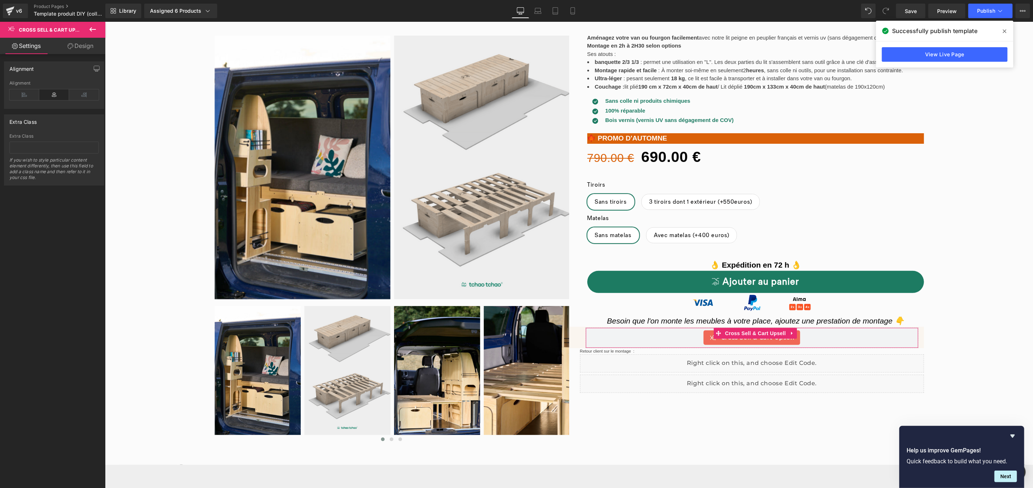
click at [72, 48] on icon at bounding box center [71, 46] width 6 height 6
type input "0"
type input "M"
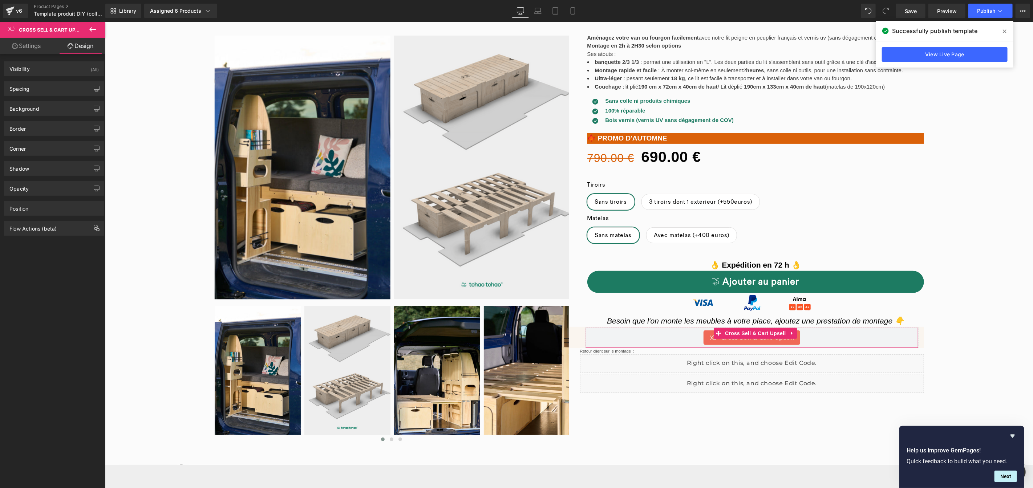
type input "XS"
type input "#f2f3f4"
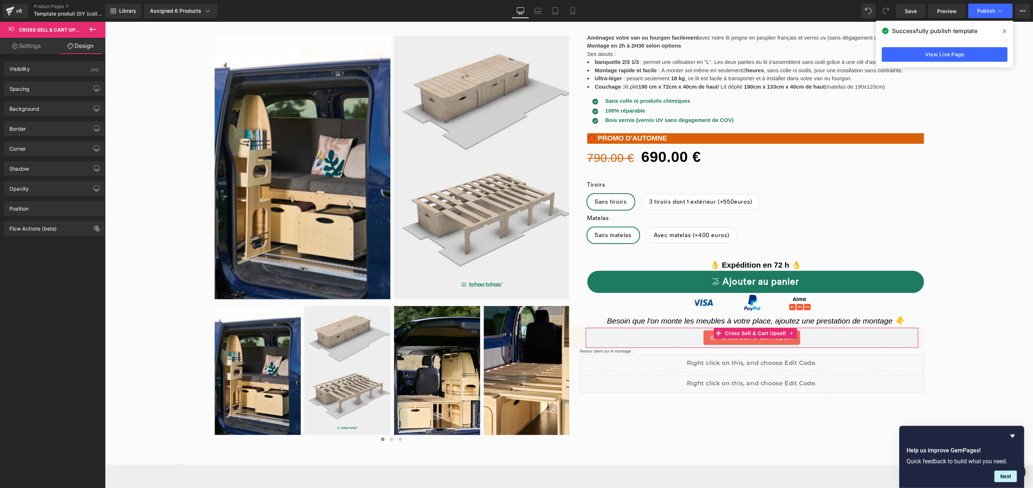
type input "100"
click at [47, 105] on div "Background" at bounding box center [54, 109] width 100 height 14
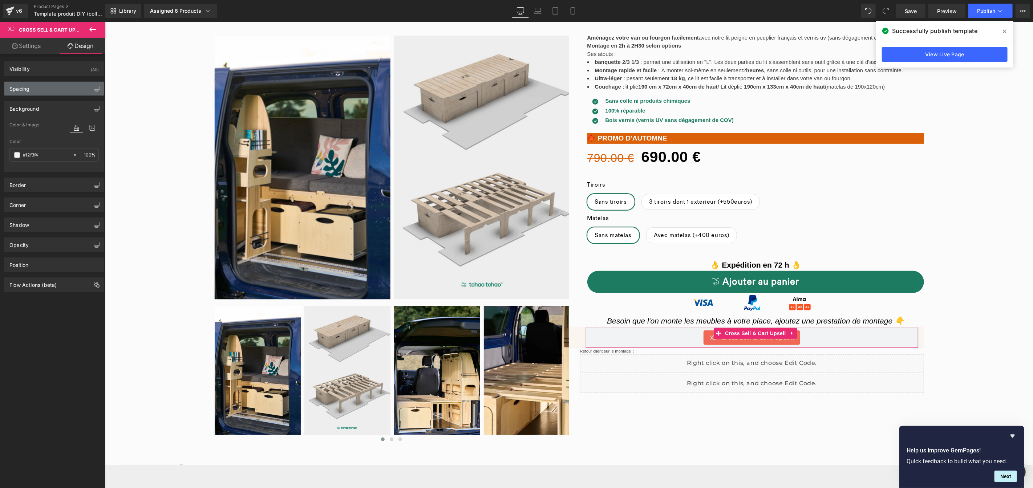
click at [36, 95] on div "Spacing" at bounding box center [54, 89] width 100 height 14
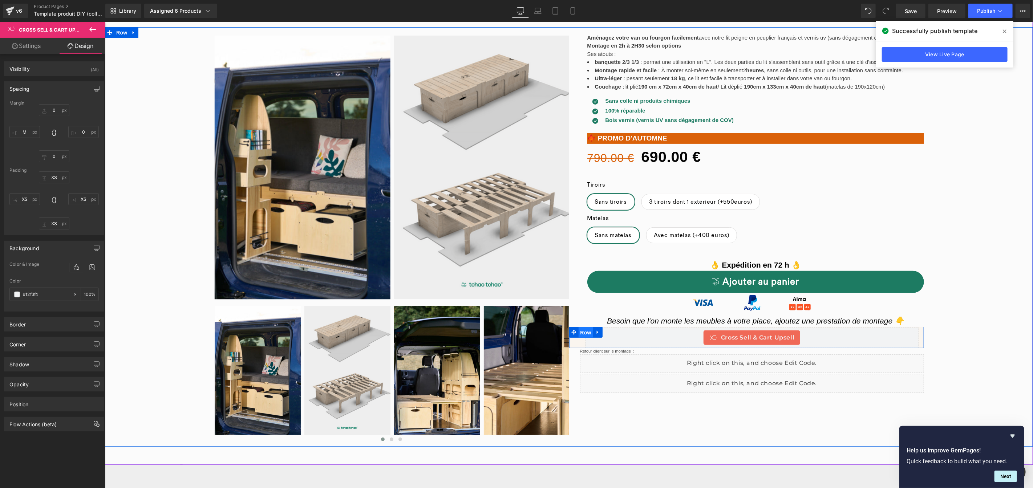
click at [582, 333] on span "Row" at bounding box center [585, 332] width 15 height 11
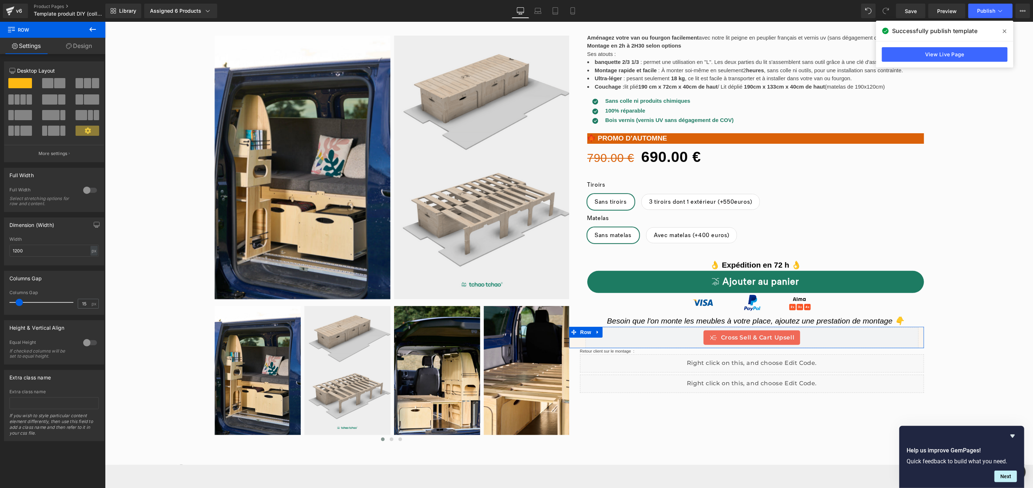
click at [81, 51] on link "Design" at bounding box center [79, 46] width 53 height 16
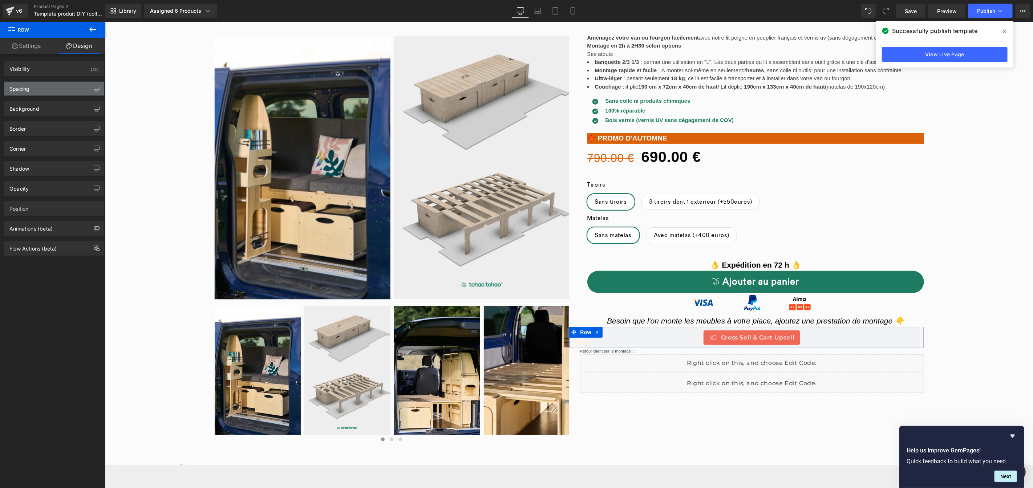
click at [44, 90] on div "Spacing" at bounding box center [54, 89] width 100 height 14
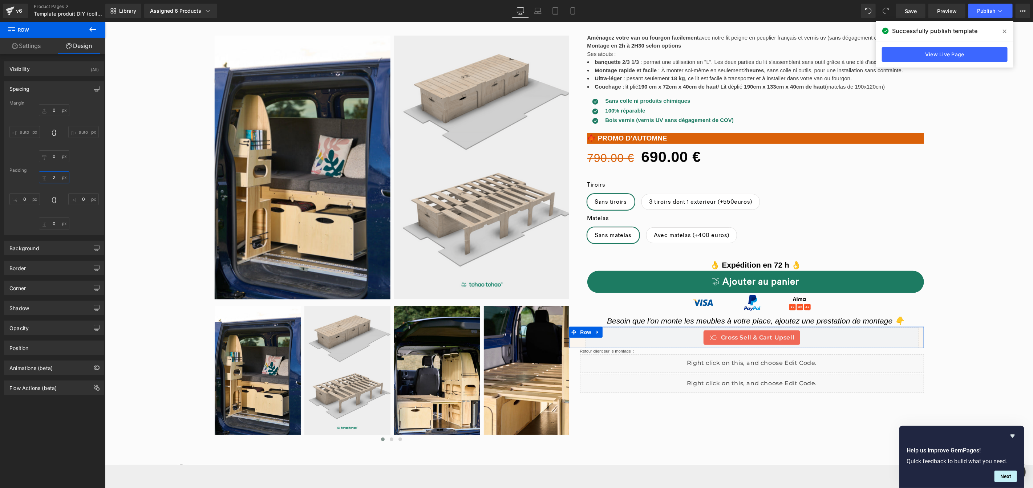
click at [52, 179] on input "2" at bounding box center [54, 177] width 31 height 12
type input "0,"
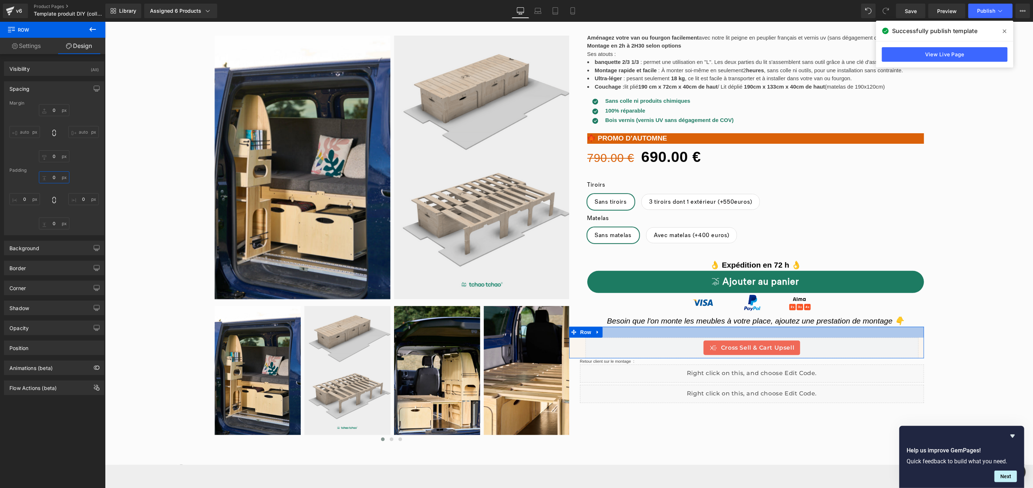
click at [54, 178] on input "text" at bounding box center [54, 177] width 31 height 12
click at [80, 165] on div "Margin 0px 0 auto auto 0px 0 auto auto Padding 0px 0 0px 0 0px 0" at bounding box center [54, 168] width 100 height 134
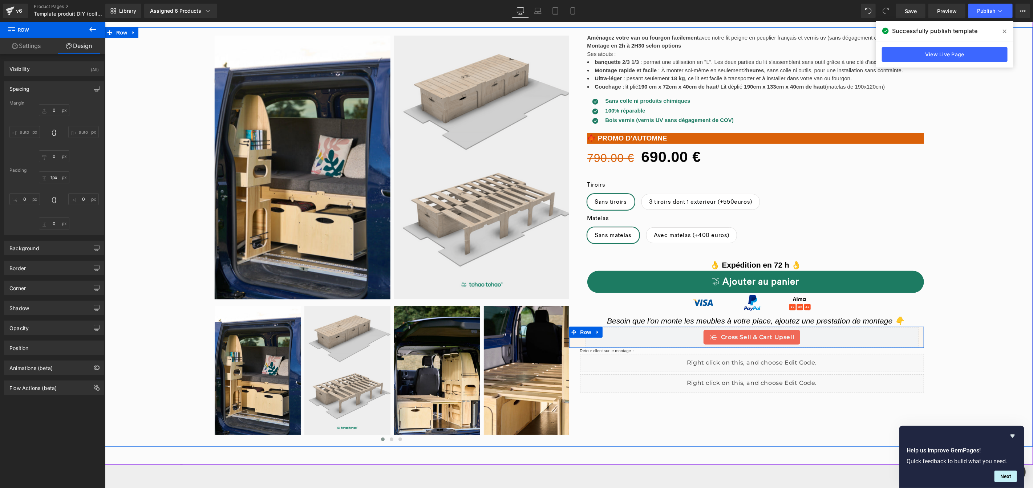
type input "0px"
drag, startPoint x: 722, startPoint y: 335, endPoint x: 720, endPoint y: 325, distance: 10.7
click at [720, 325] on div "Aménagez votre van ou fourgon facilement avec notre lit peigne en peuplier fran…" at bounding box center [746, 210] width 355 height 363
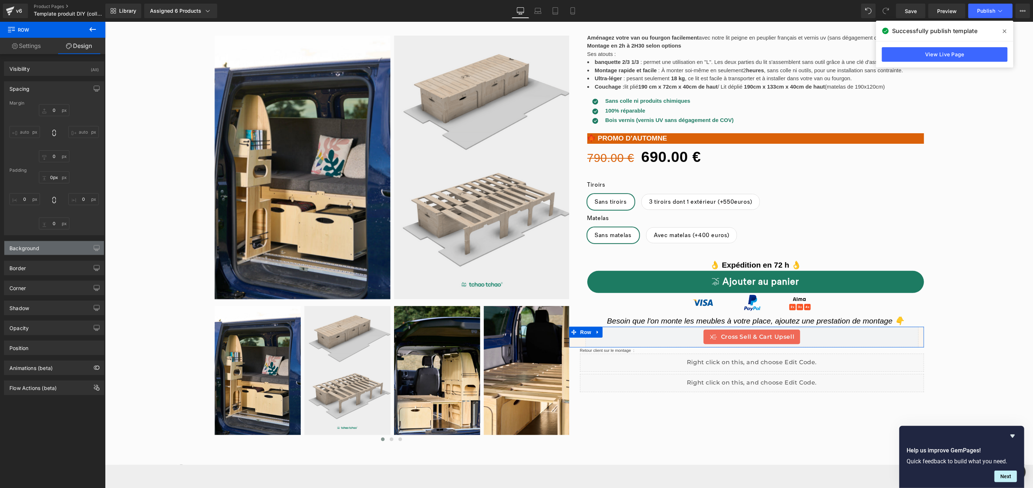
click at [42, 248] on div "Background" at bounding box center [54, 248] width 100 height 14
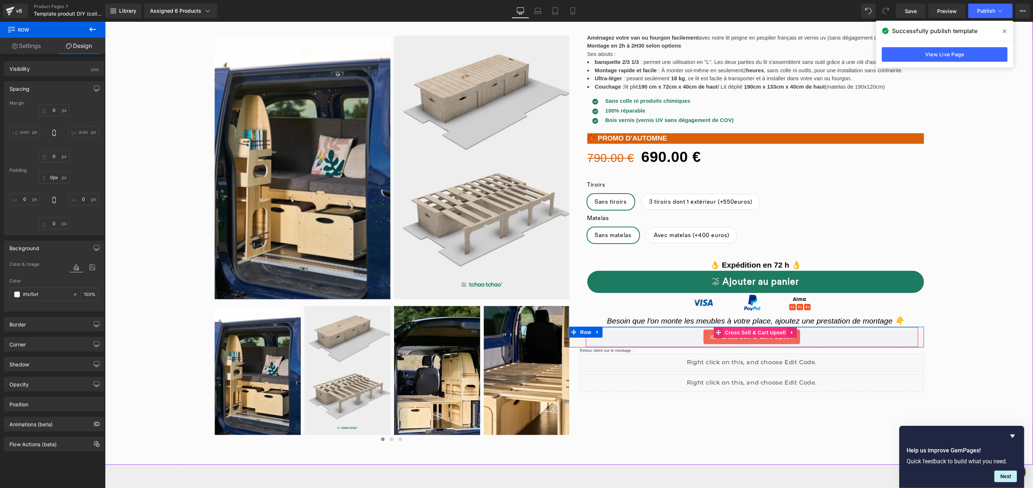
click at [752, 333] on div "Cross Sell & Cart Upsell Cross Sell & Cart Upsell" at bounding box center [751, 337] width 333 height 21
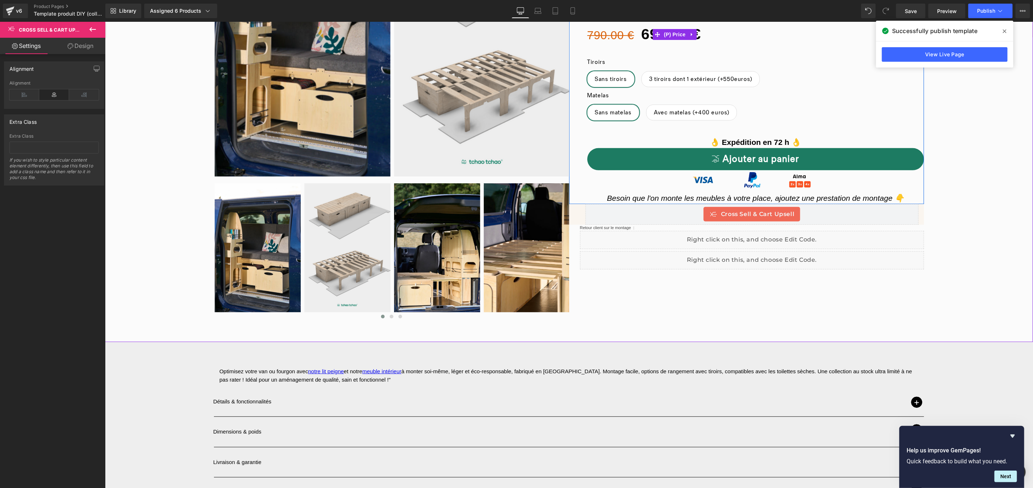
scroll to position [193, 0]
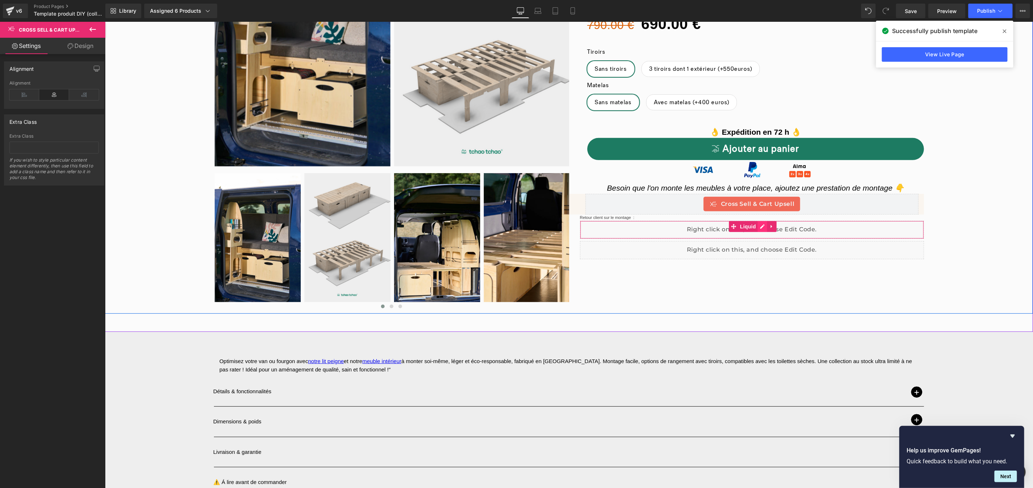
click at [760, 228] on div "Liquid" at bounding box center [752, 230] width 344 height 18
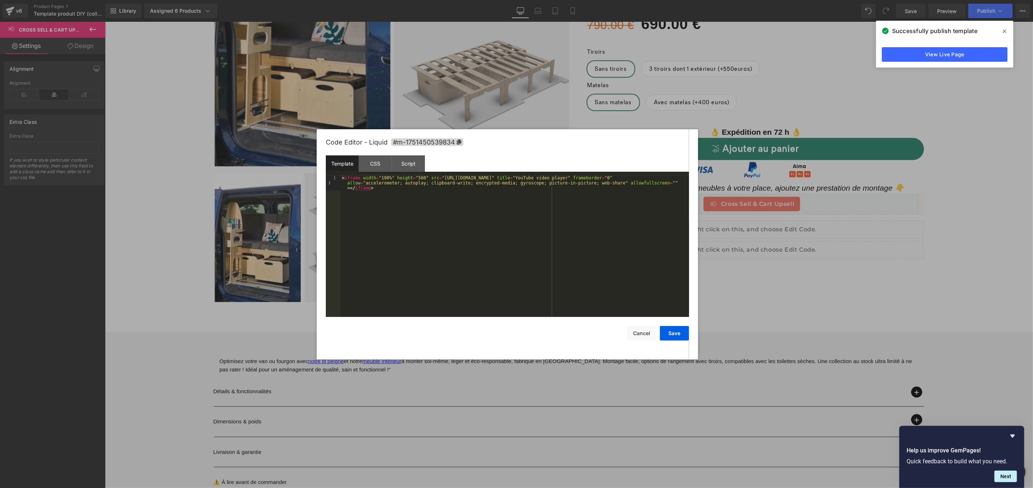
drag, startPoint x: 740, startPoint y: 262, endPoint x: 635, endPoint y: 240, distance: 107.9
click at [740, 262] on div at bounding box center [516, 244] width 1033 height 488
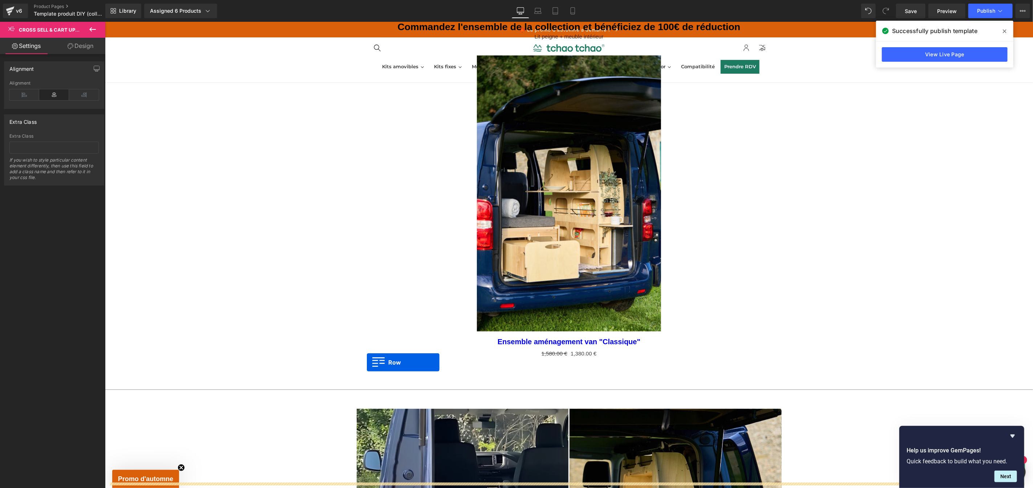
scroll to position [755, 0]
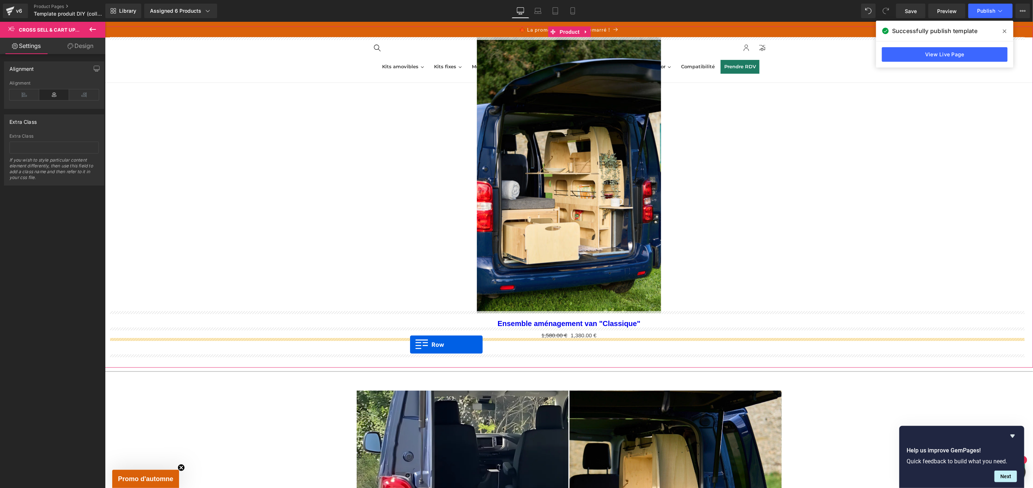
drag, startPoint x: 352, startPoint y: 208, endPoint x: 410, endPoint y: 344, distance: 148.0
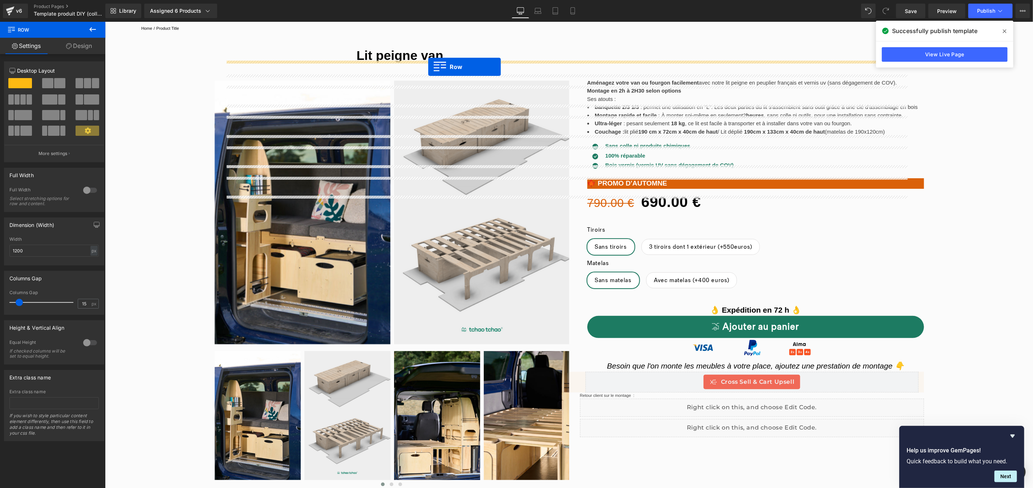
scroll to position [497, 0]
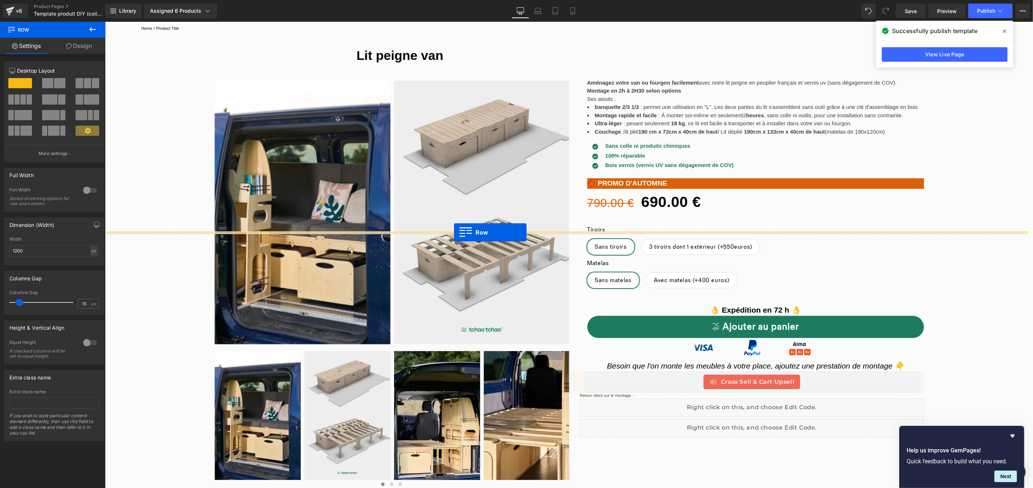
drag, startPoint x: 351, startPoint y: 310, endPoint x: 454, endPoint y: 232, distance: 128.9
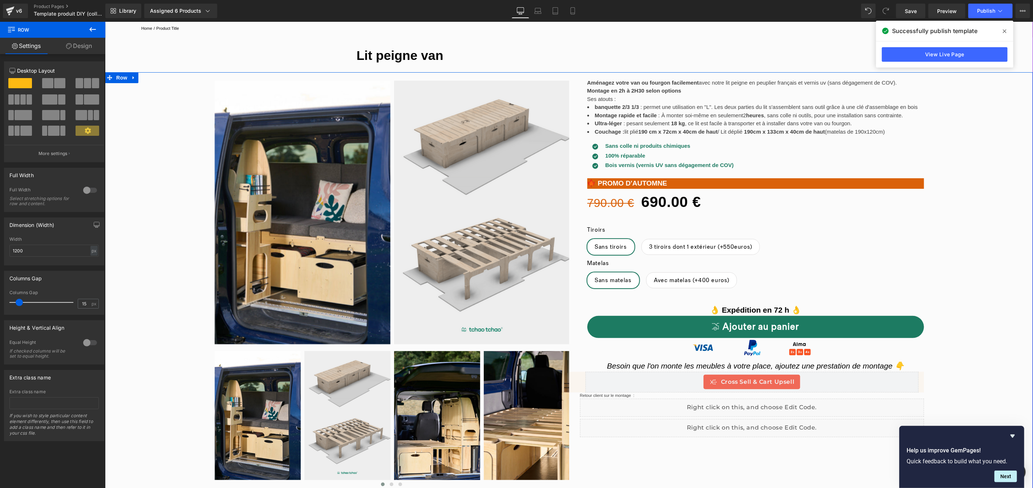
scroll to position [245, 0]
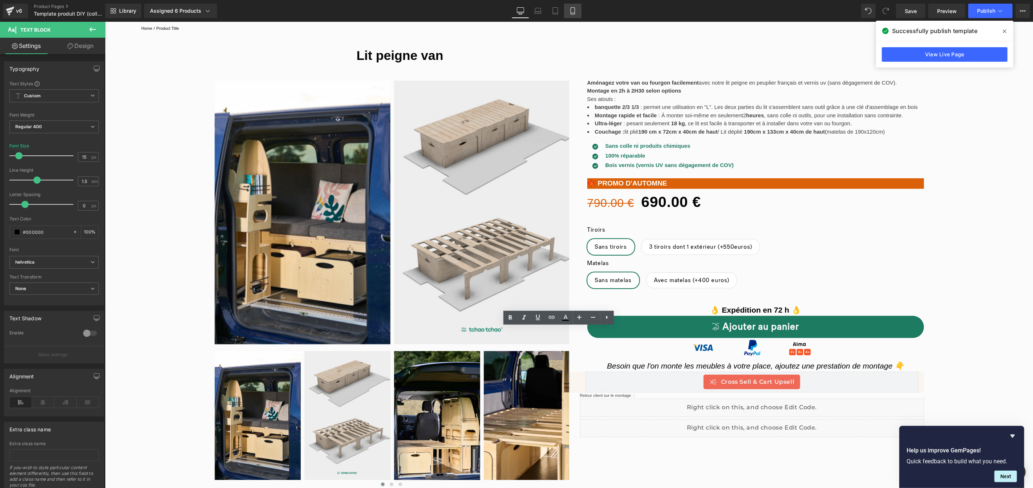
click at [574, 12] on icon at bounding box center [573, 11] width 4 height 7
type input "19"
type input "100"
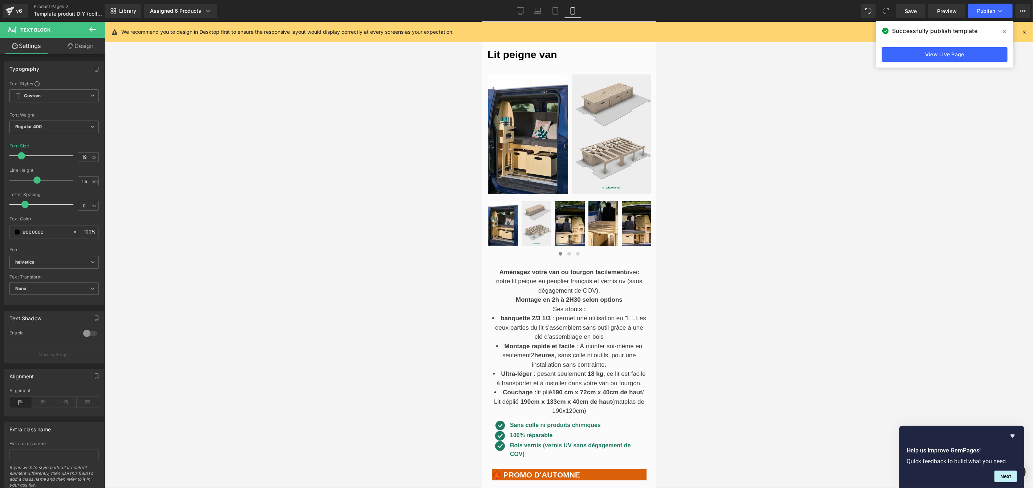
scroll to position [690, 0]
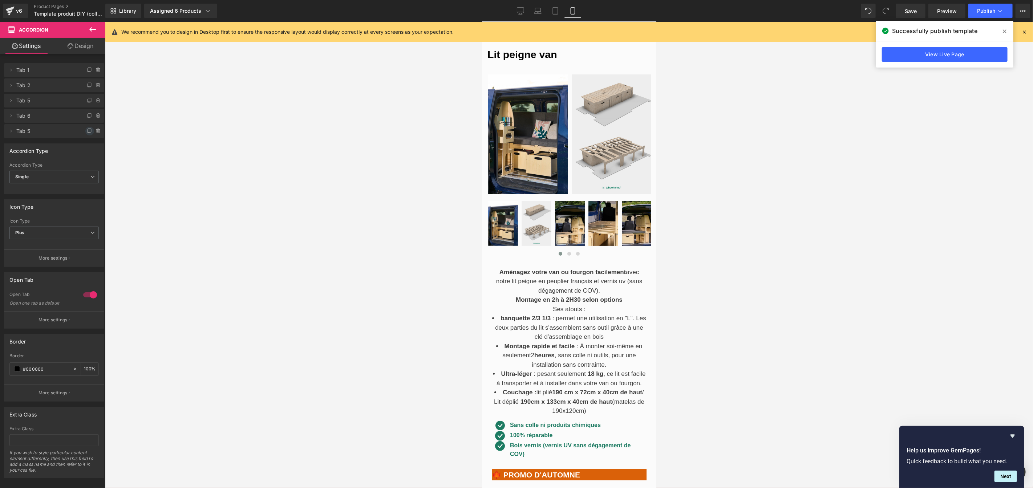
click at [87, 131] on icon at bounding box center [90, 131] width 6 height 6
drag, startPoint x: 7, startPoint y: 146, endPoint x: 7, endPoint y: 109, distance: 36.3
click at [7, 62] on ul "Delete Cancel Tab 1 Tab 1 #FFFFFF Delete Cancel Tab 2 Tab 2 #FFFFFF Delete Canc…" at bounding box center [54, 62] width 100 height 0
drag, startPoint x: 68, startPoint y: 149, endPoint x: 63, endPoint y: 97, distance: 52.2
click at [11, 101] on icon at bounding box center [11, 101] width 6 height 6
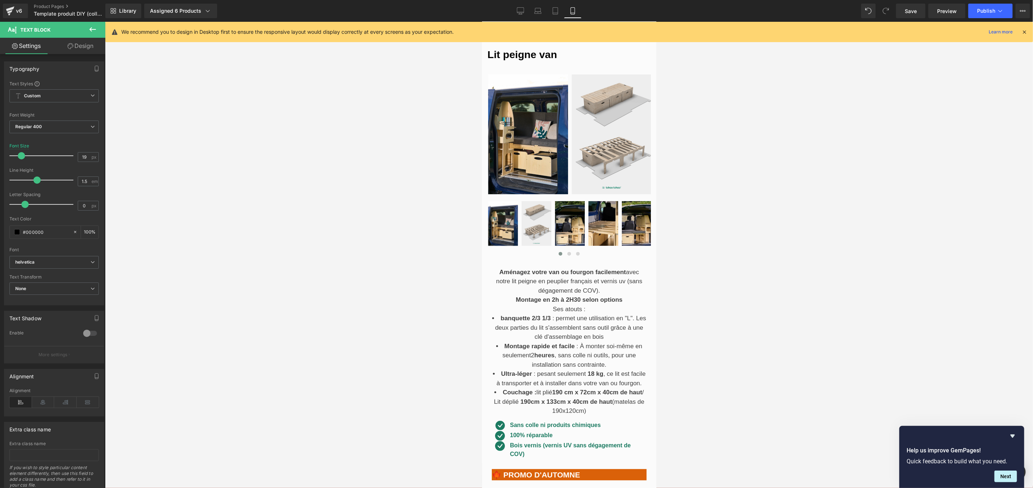
click at [707, 258] on div at bounding box center [569, 255] width 928 height 466
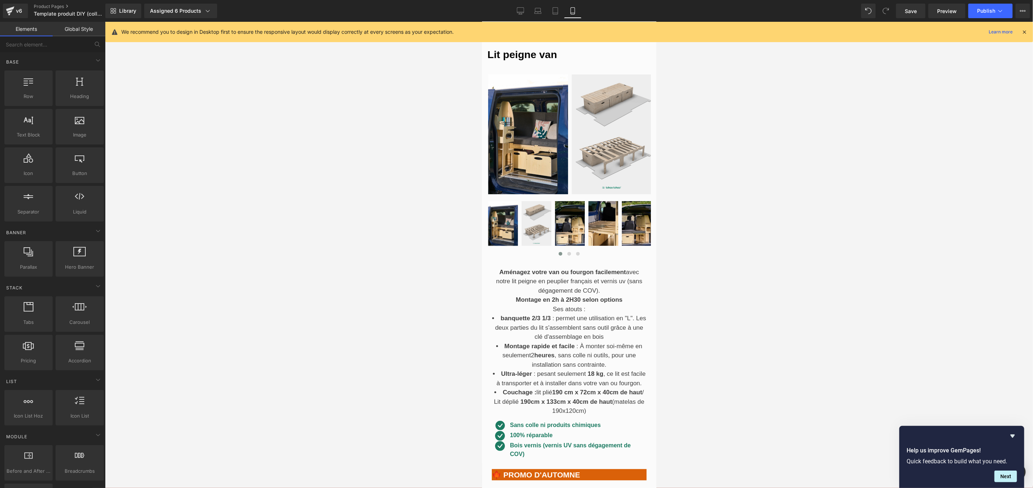
scroll to position [628, 0]
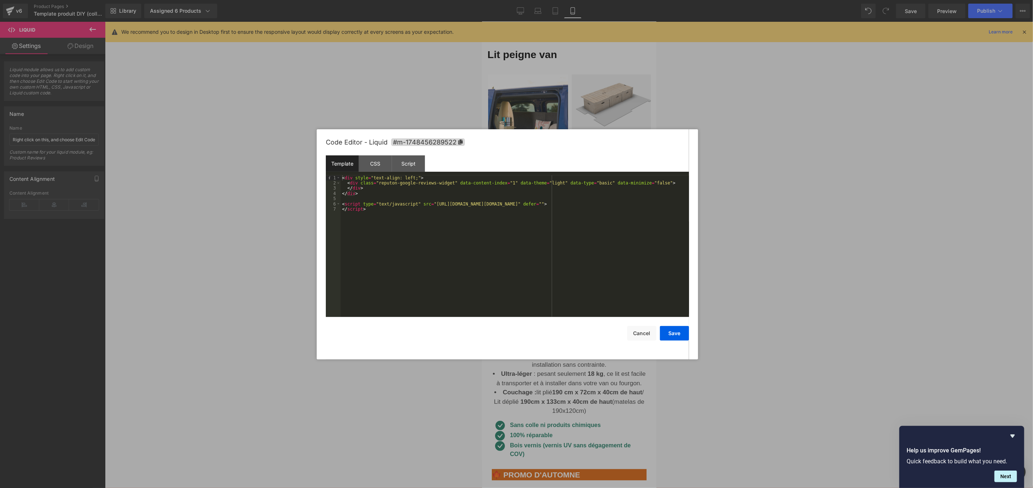
click at [733, 131] on div at bounding box center [516, 244] width 1033 height 488
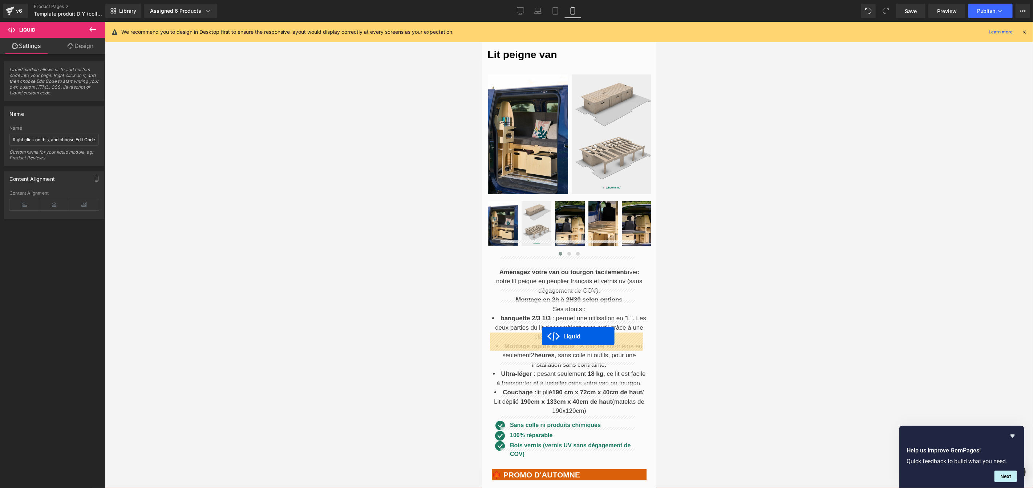
drag, startPoint x: 553, startPoint y: 92, endPoint x: 542, endPoint y: 336, distance: 244.4
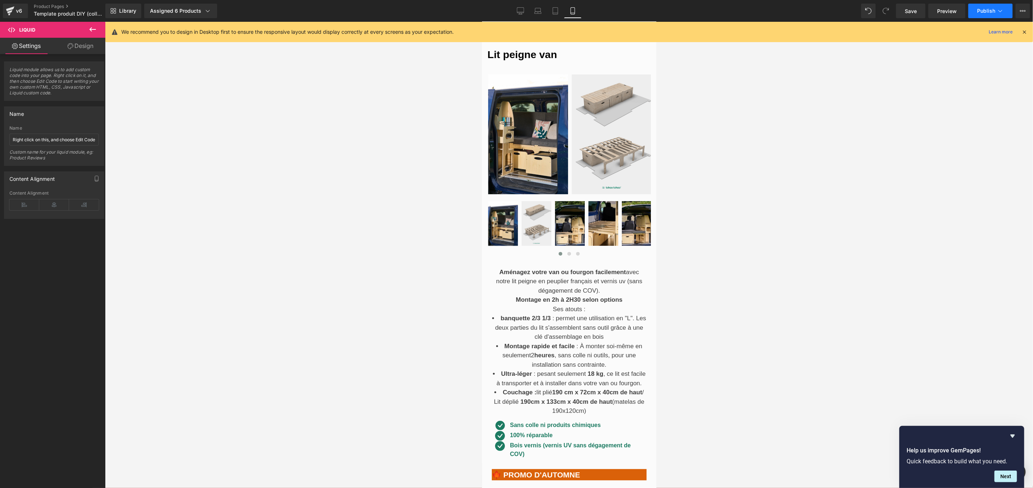
click at [994, 10] on span "Publish" at bounding box center [986, 11] width 18 height 6
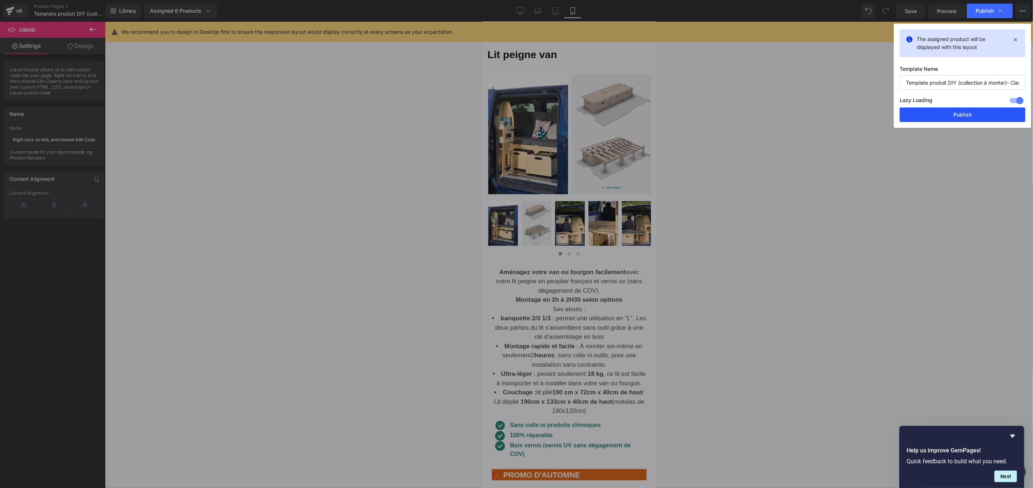
click at [956, 112] on button "Publish" at bounding box center [963, 115] width 126 height 15
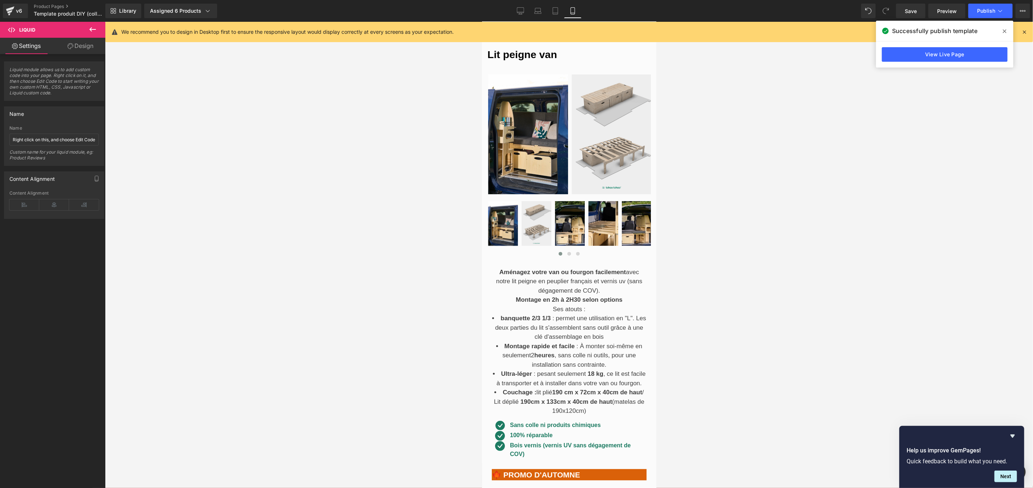
scroll to position [555, 0]
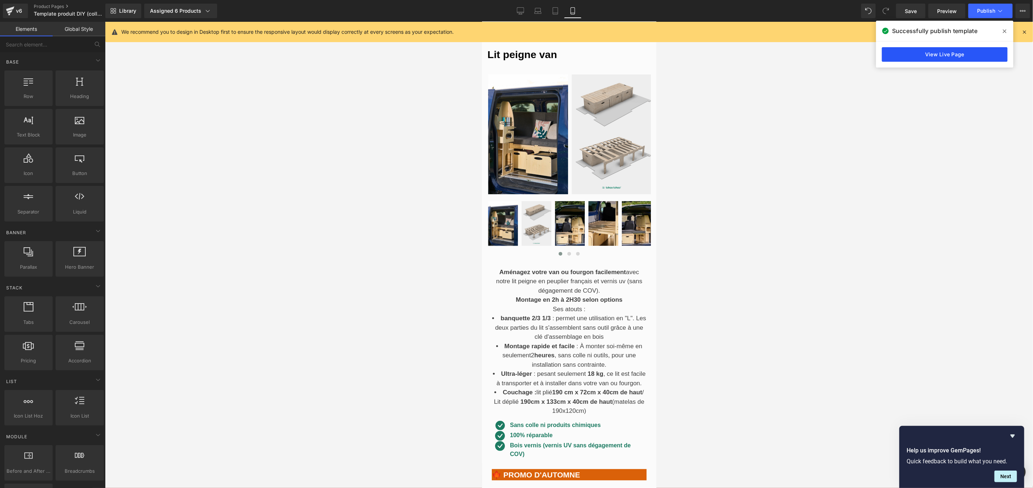
click at [939, 54] on link "View Live Page" at bounding box center [945, 54] width 126 height 15
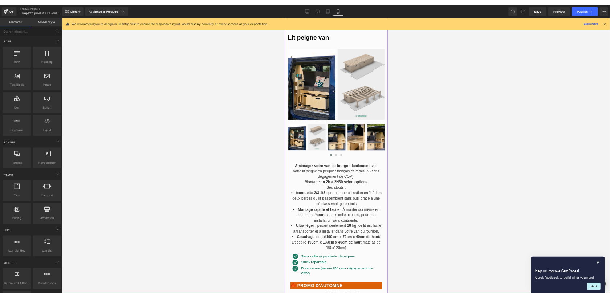
scroll to position [478, 0]
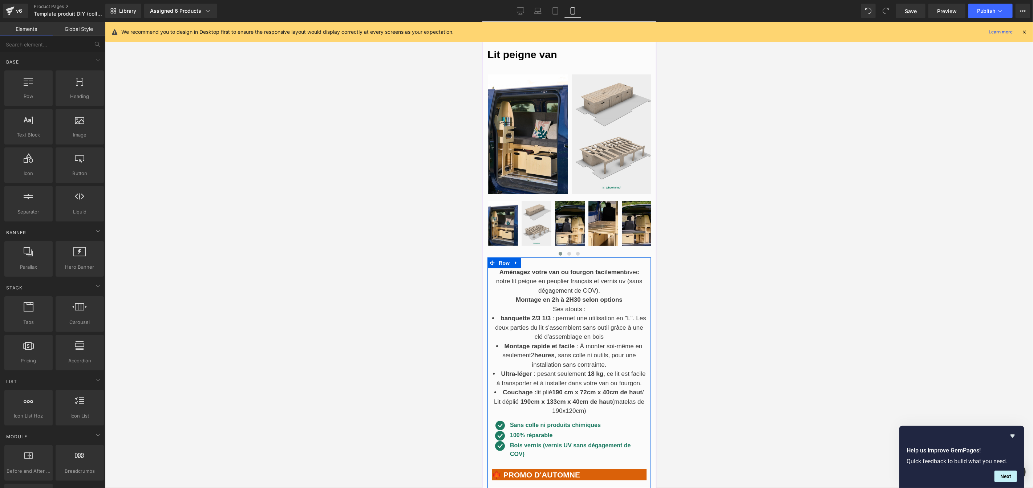
click at [482, 21] on link at bounding box center [482, 21] width 0 height 0
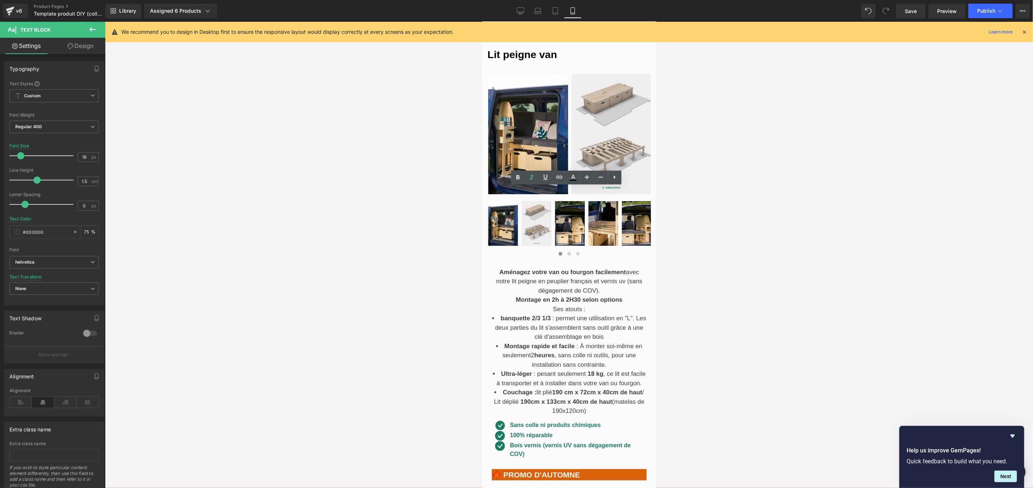
click at [987, 12] on span "Publish" at bounding box center [986, 11] width 18 height 6
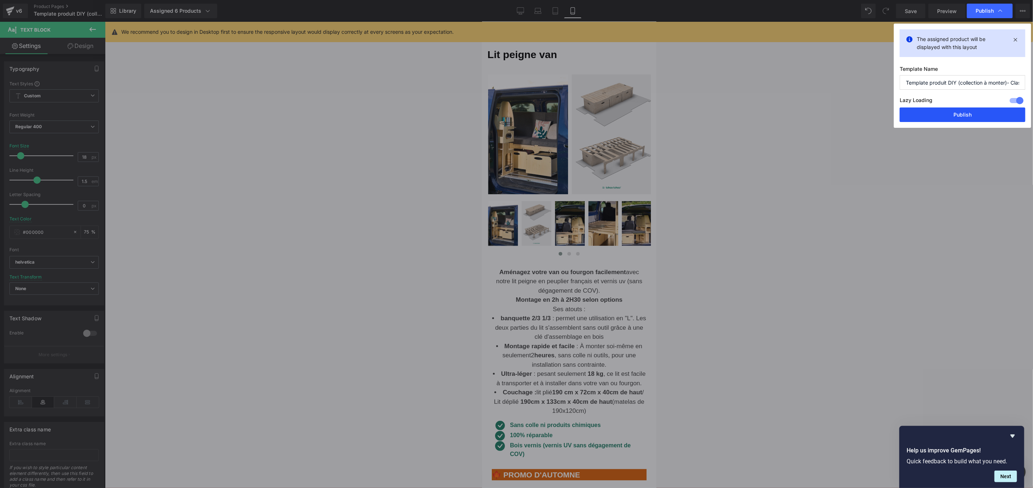
click at [968, 120] on button "Publish" at bounding box center [963, 115] width 126 height 15
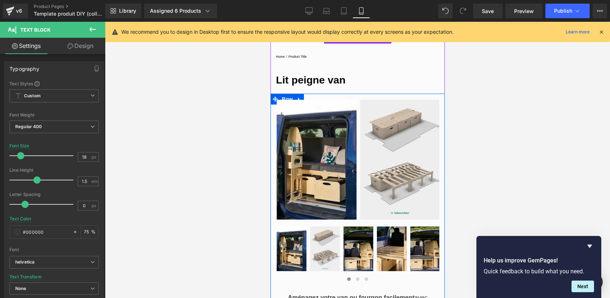
scroll to position [0, 0]
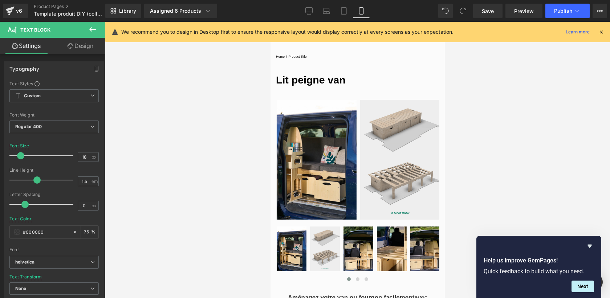
click at [481, 112] on div at bounding box center [357, 160] width 505 height 276
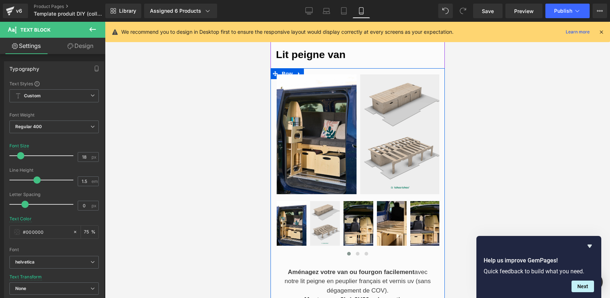
scroll to position [568, 0]
